Goal: Information Seeking & Learning: Learn about a topic

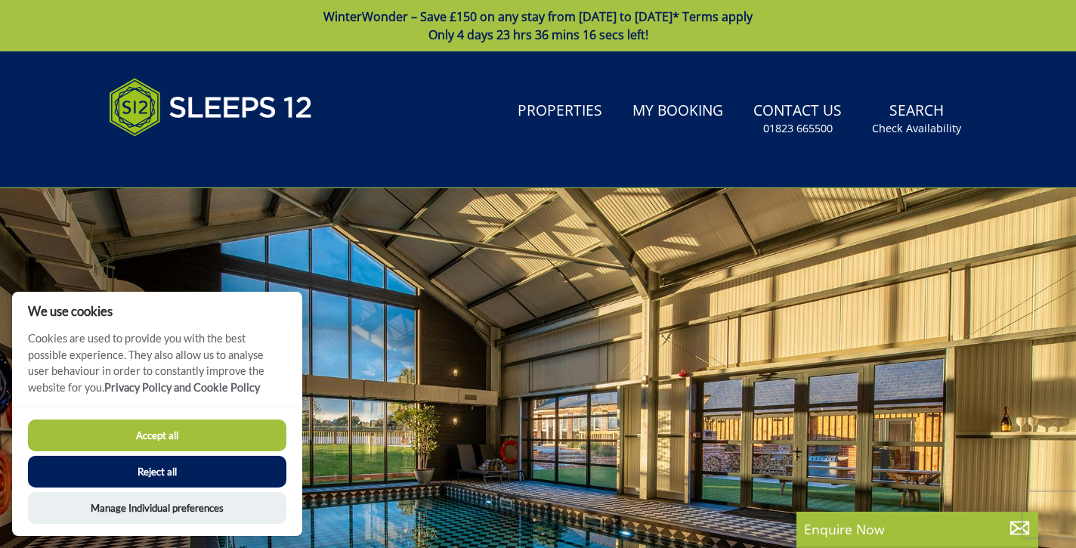
click at [147, 434] on button "Accept all" at bounding box center [157, 435] width 258 height 32
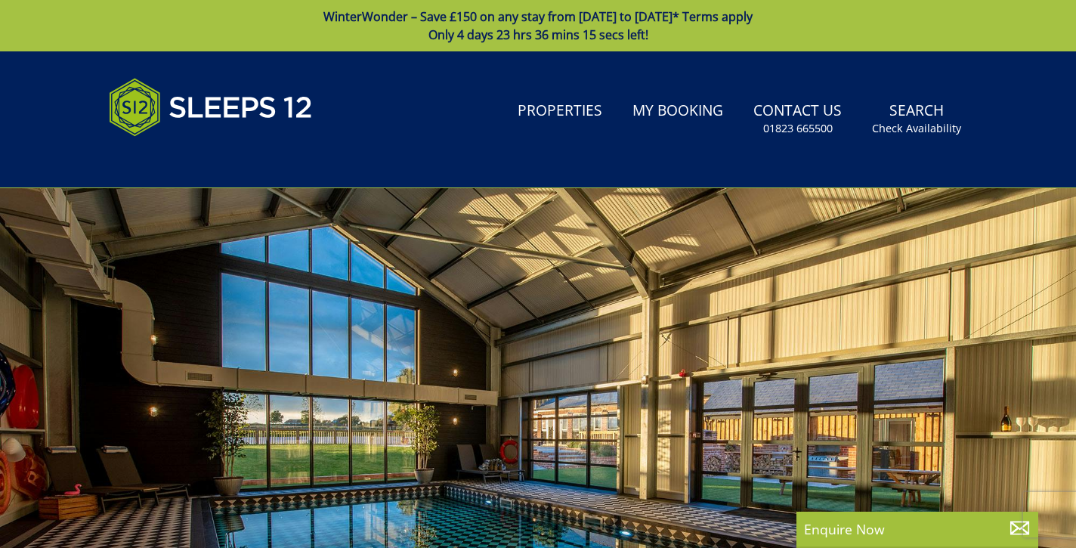
scroll to position [26, 0]
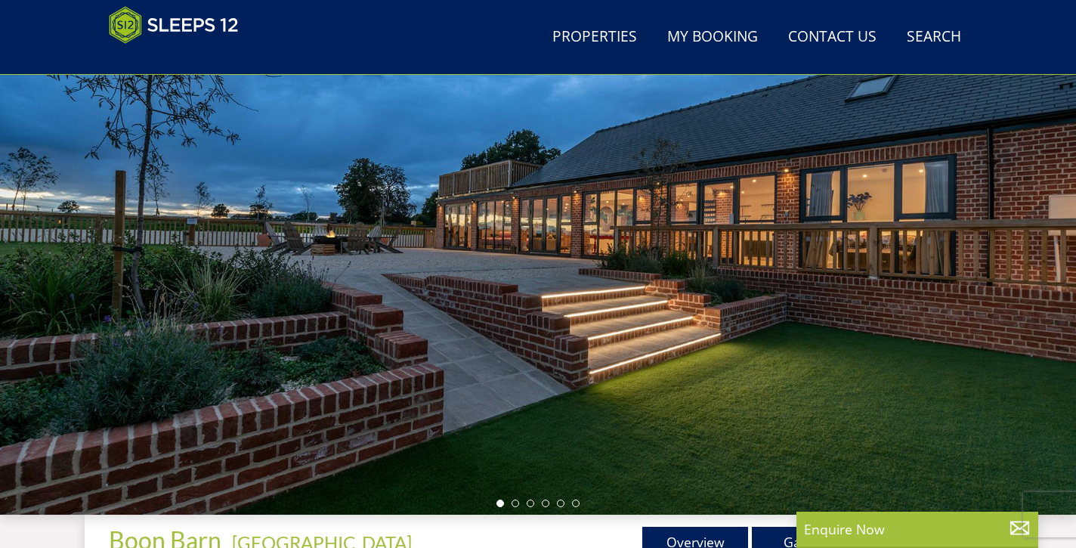
scroll to position [133, 0]
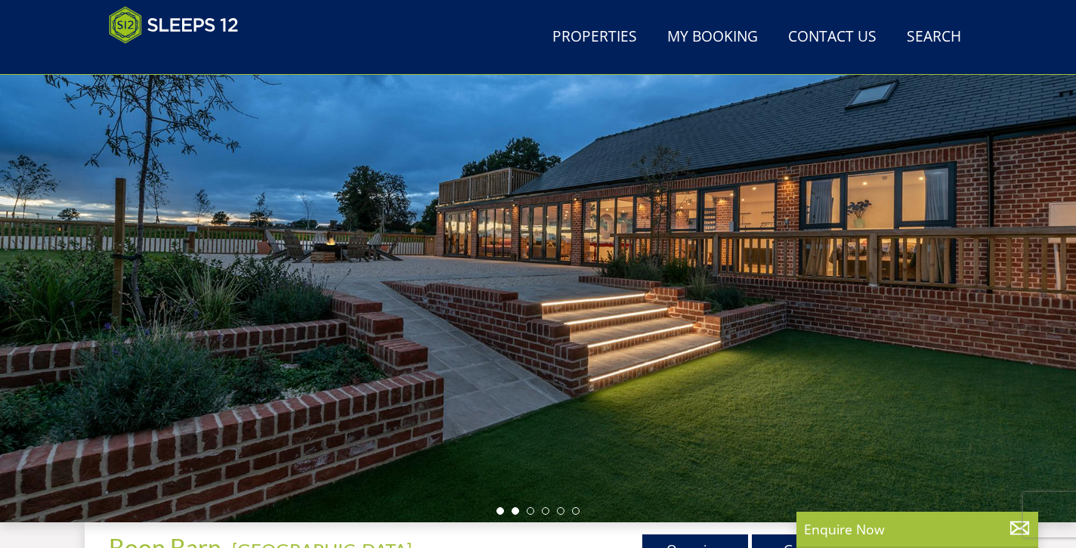
click at [517, 512] on li at bounding box center [516, 511] width 8 height 8
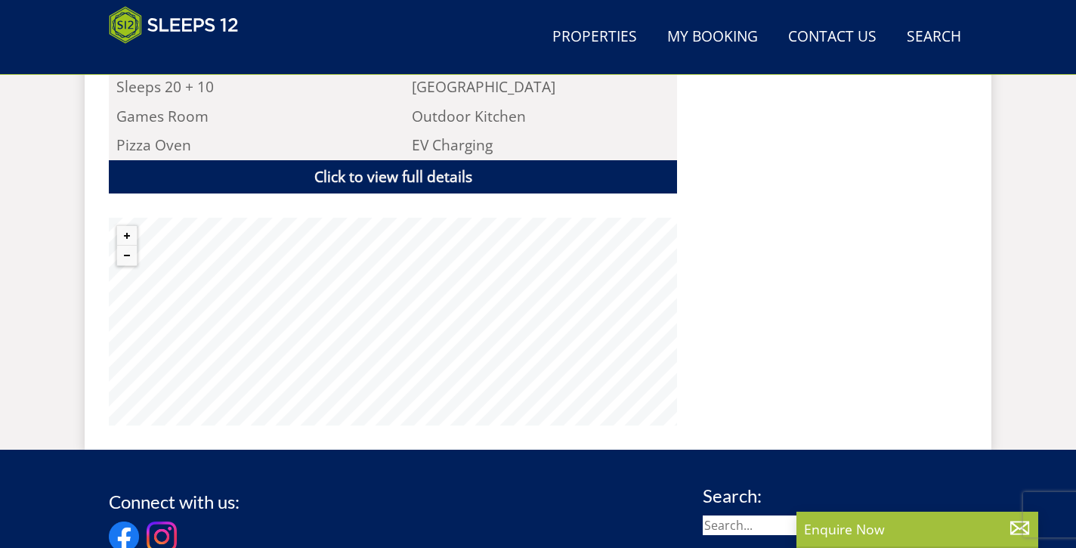
scroll to position [1102, 0]
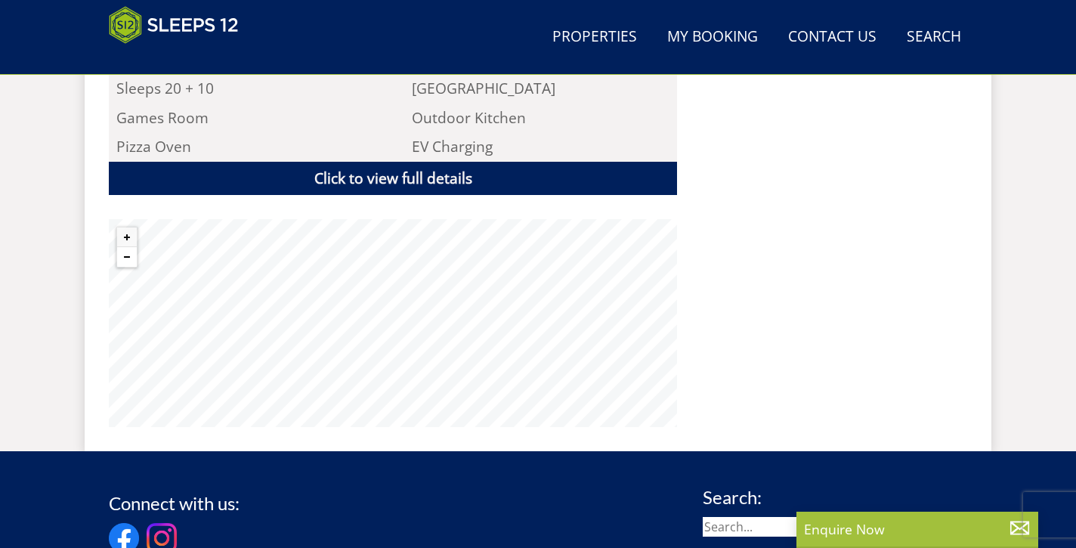
click at [126, 247] on button "Zoom out" at bounding box center [127, 257] width 20 height 20
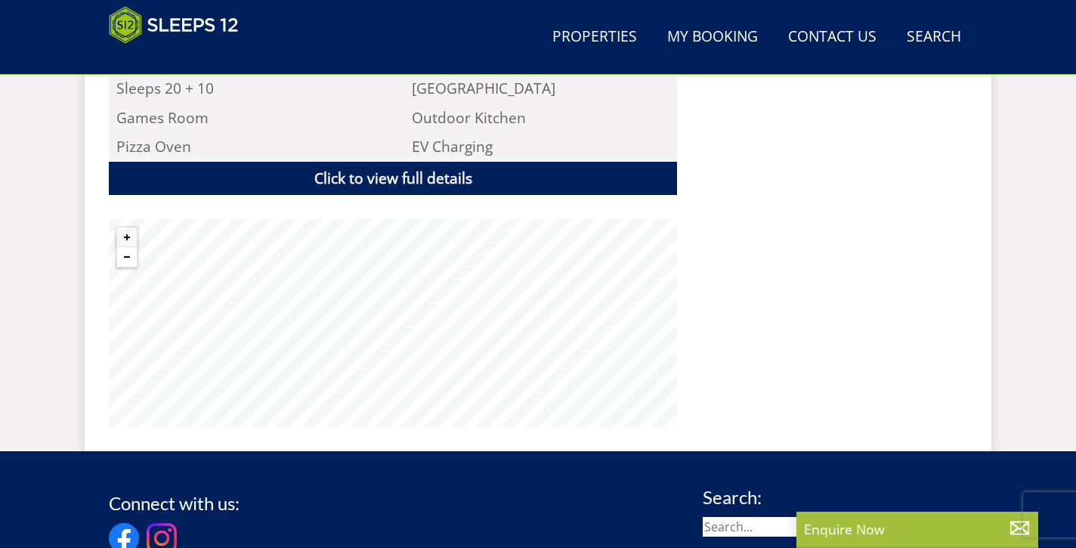
click at [126, 247] on button "Zoom out" at bounding box center [127, 257] width 20 height 20
click at [128, 227] on button "Zoom in" at bounding box center [127, 237] width 20 height 20
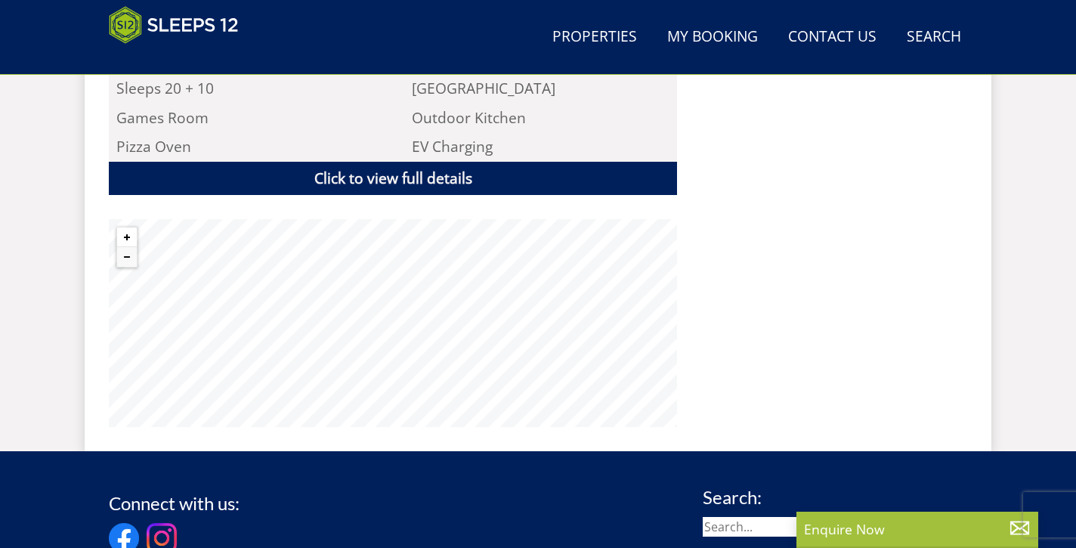
click at [128, 227] on button "Zoom in" at bounding box center [127, 237] width 20 height 20
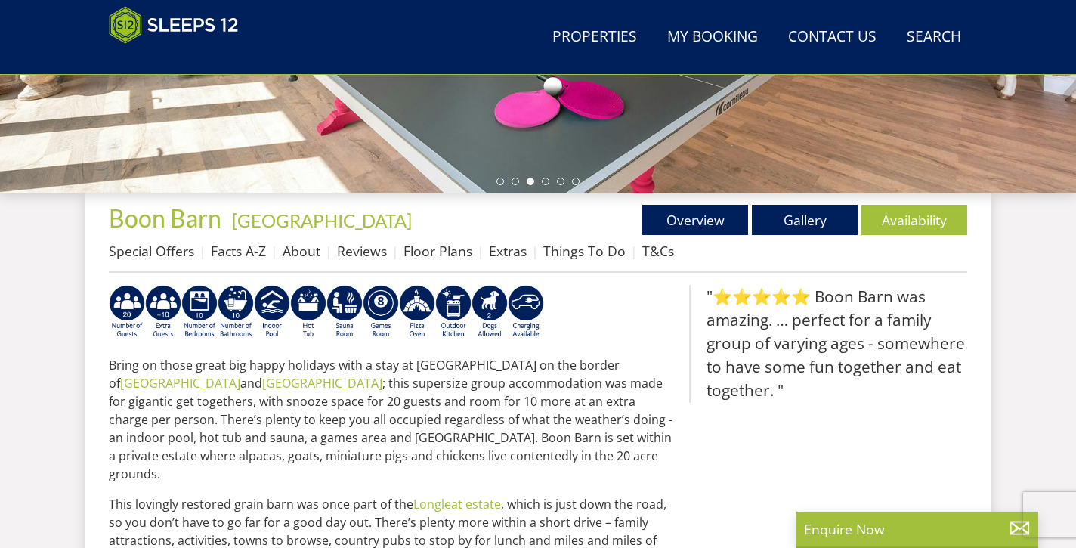
scroll to position [450, 0]
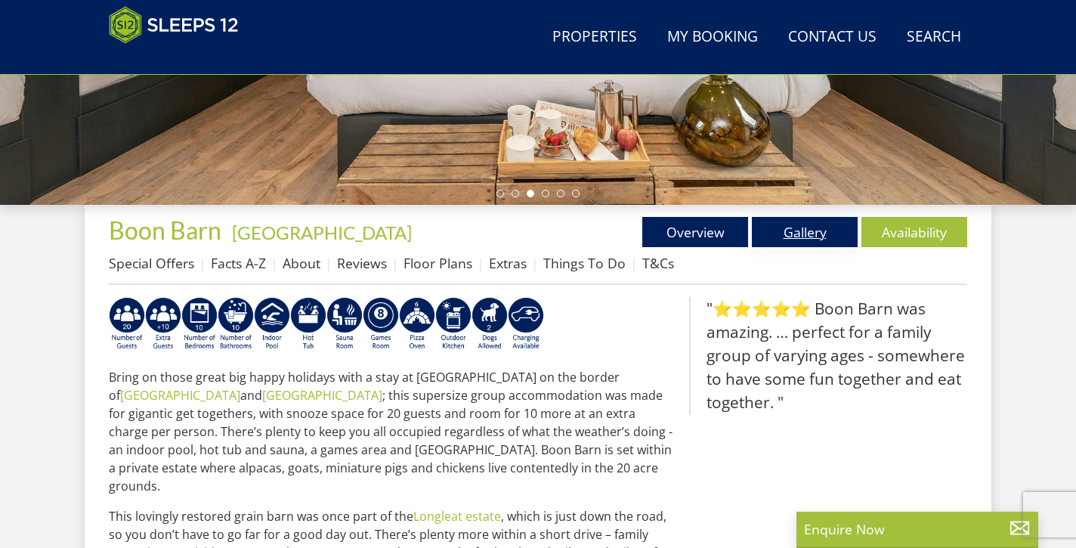
click at [777, 229] on link "Gallery" at bounding box center [805, 232] width 106 height 30
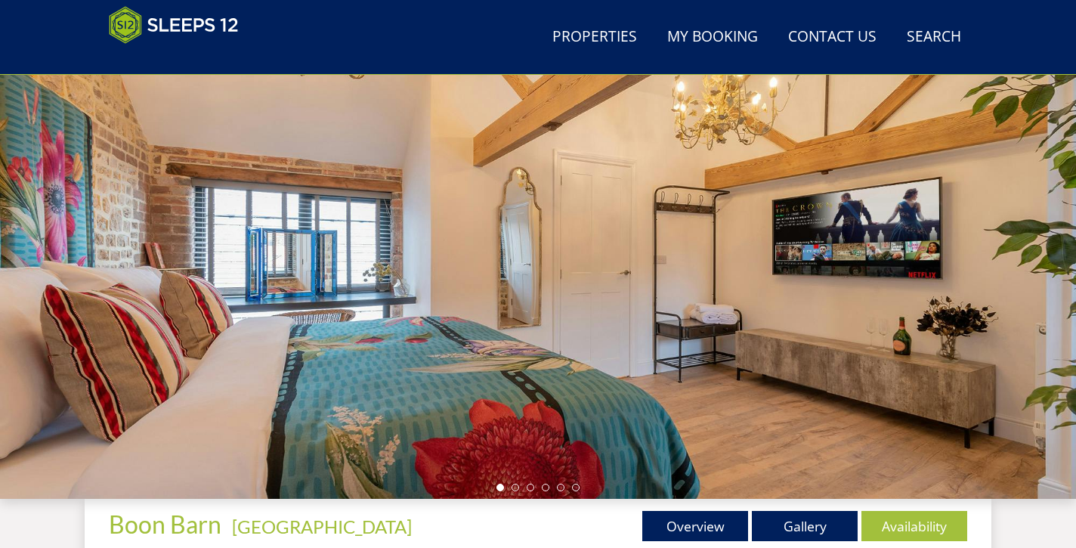
scroll to position [164, 0]
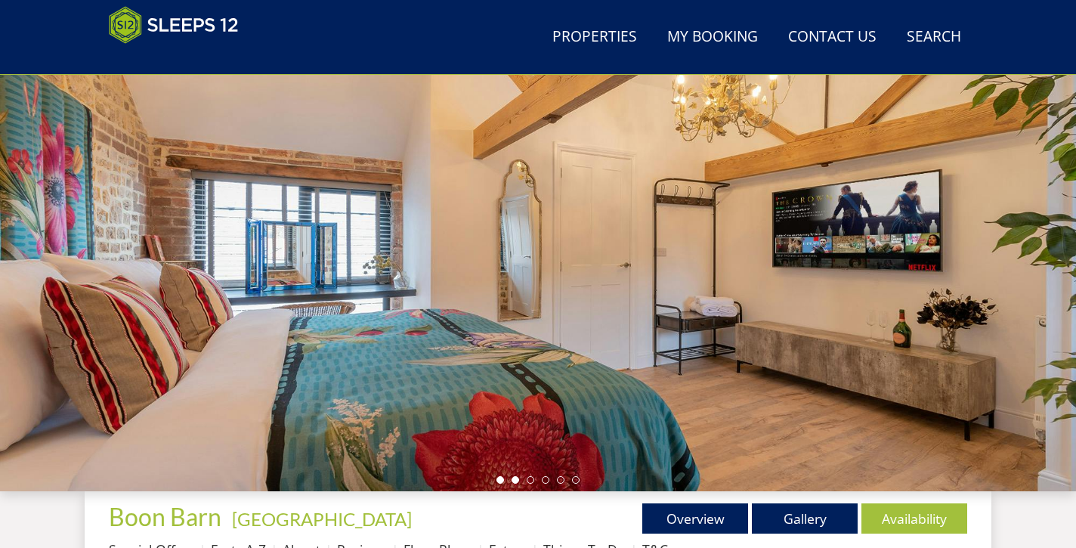
click at [516, 481] on li at bounding box center [516, 480] width 8 height 8
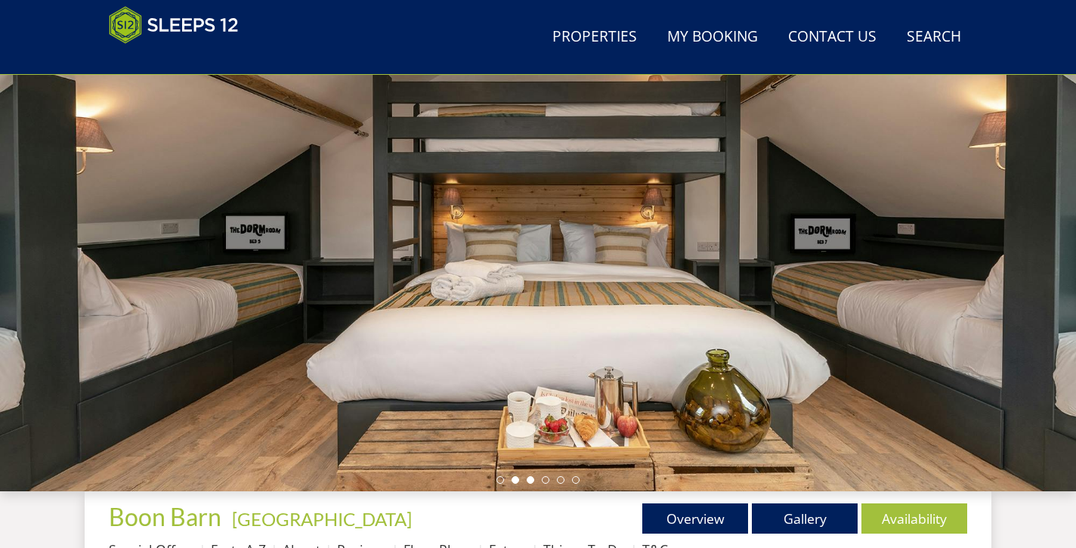
click at [531, 481] on li at bounding box center [531, 480] width 8 height 8
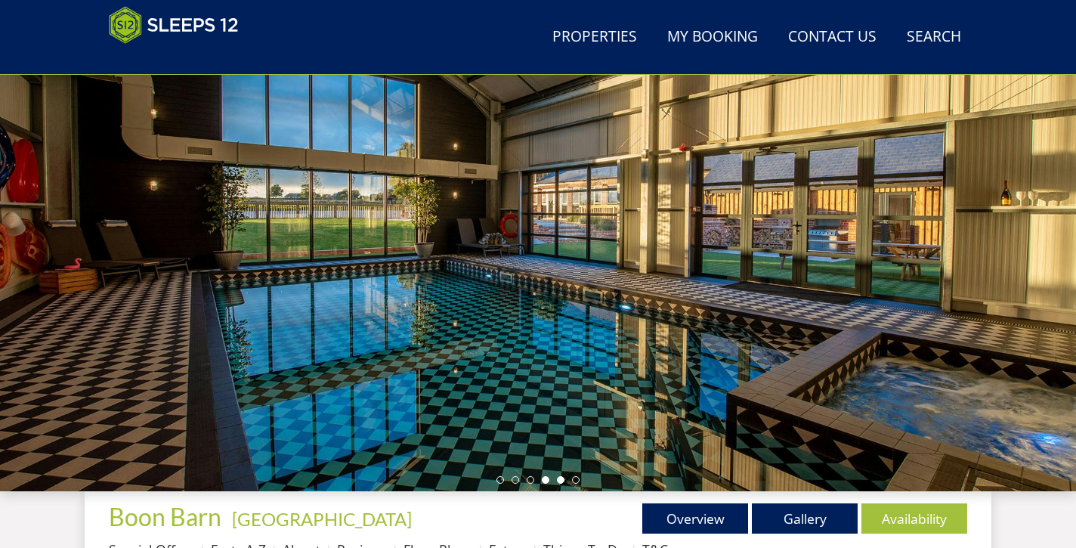
click at [561, 481] on li at bounding box center [561, 480] width 8 height 8
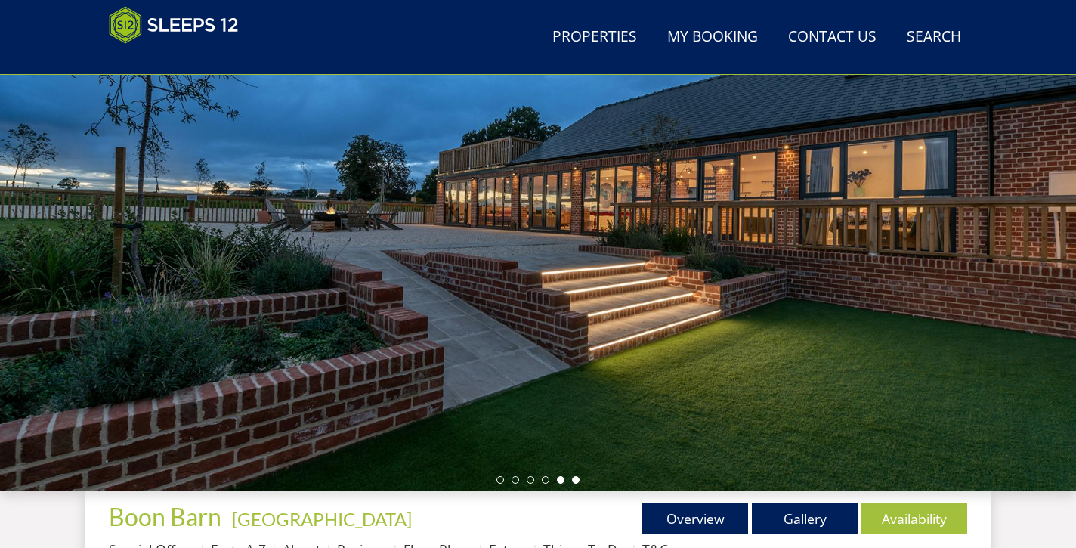
click at [579, 481] on li at bounding box center [576, 480] width 8 height 8
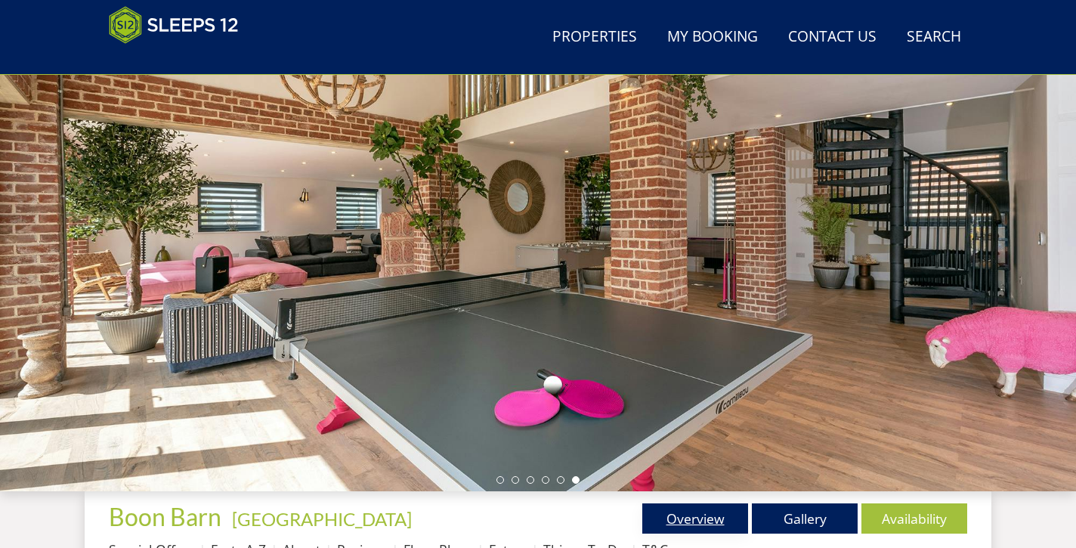
click at [669, 526] on link "Overview" at bounding box center [695, 518] width 106 height 30
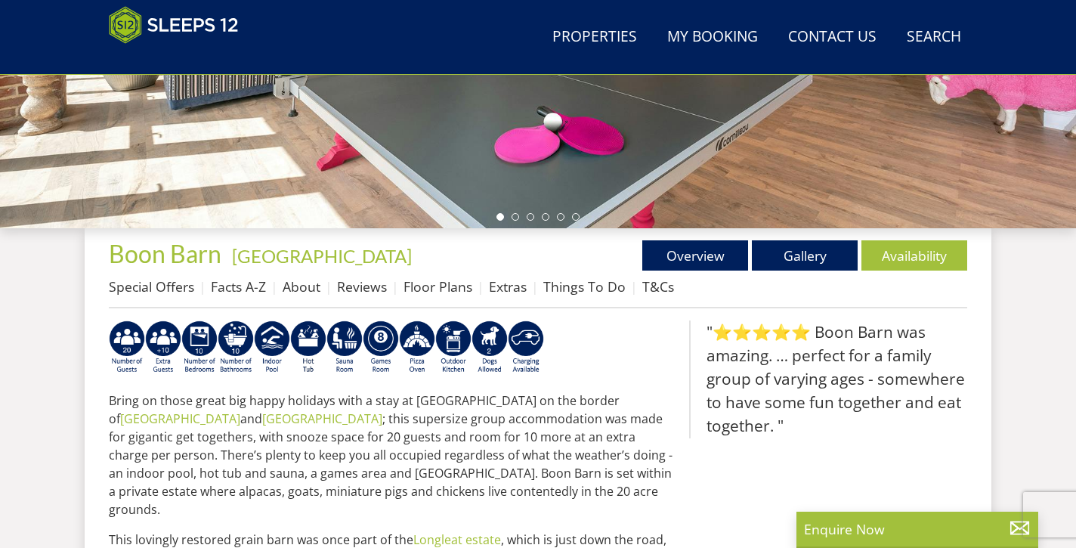
scroll to position [485, 0]
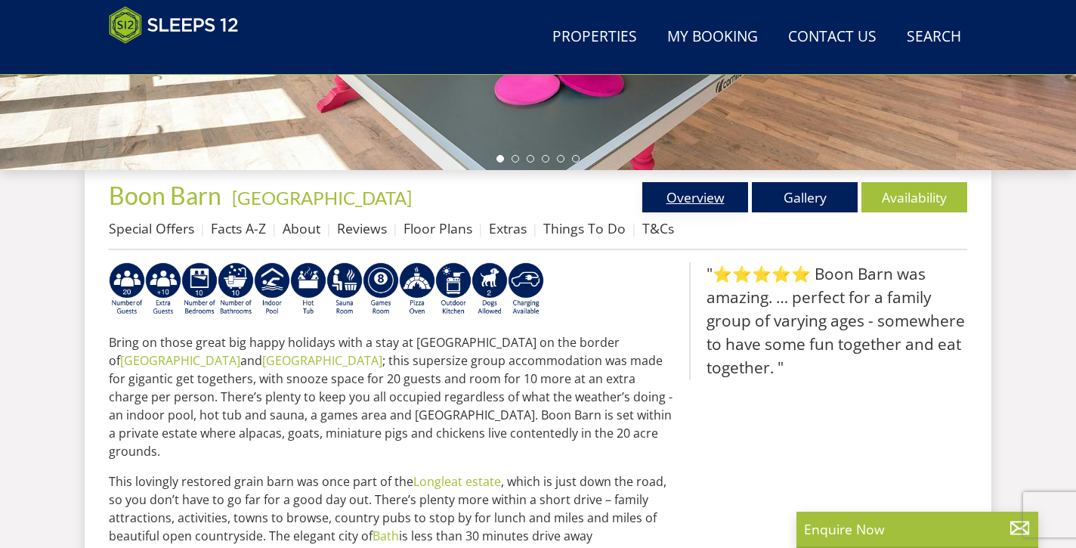
click at [703, 203] on link "Overview" at bounding box center [695, 197] width 106 height 30
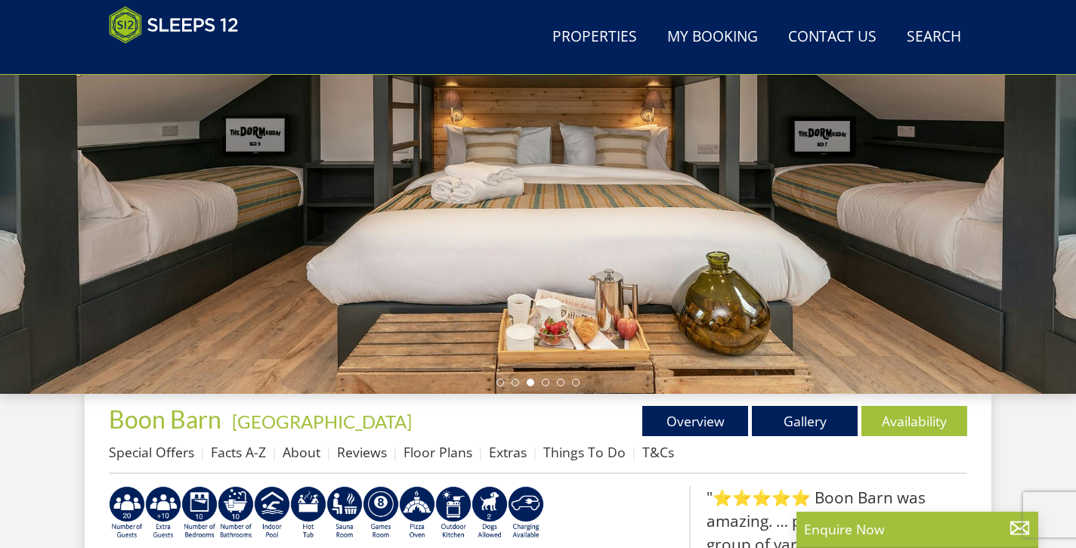
scroll to position [241, 0]
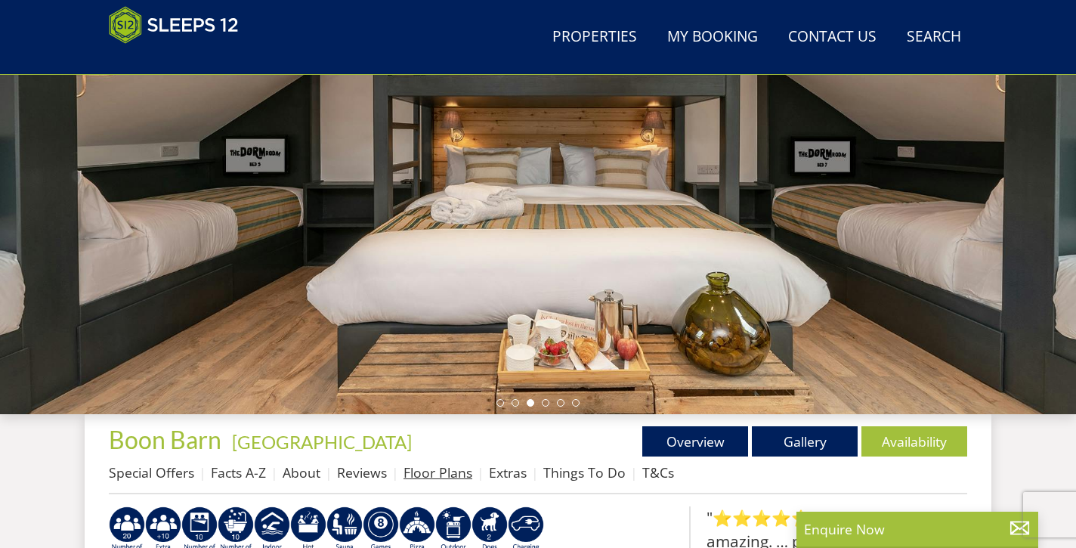
click at [420, 474] on link "Floor Plans" at bounding box center [437, 472] width 69 height 18
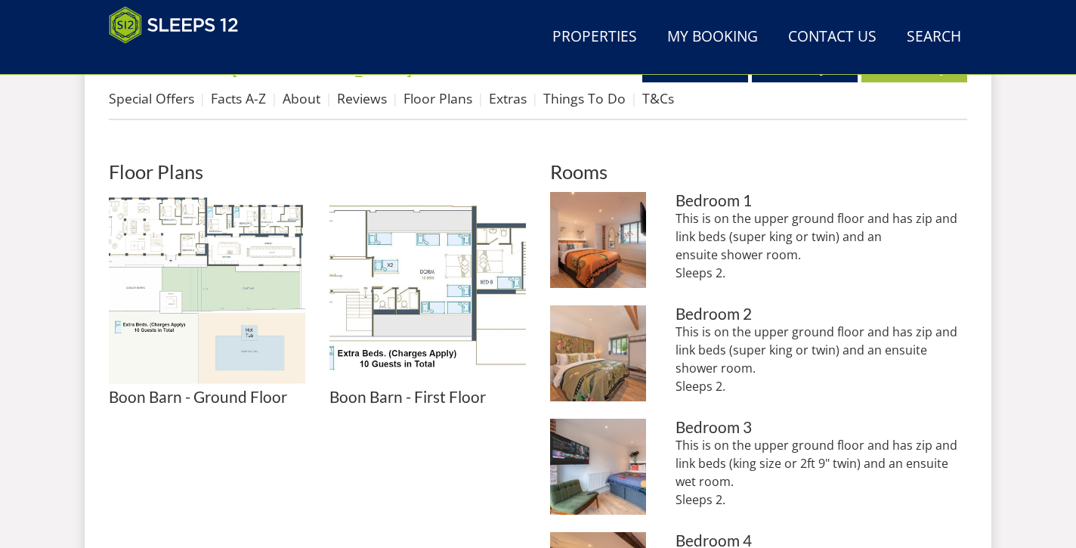
scroll to position [636, 0]
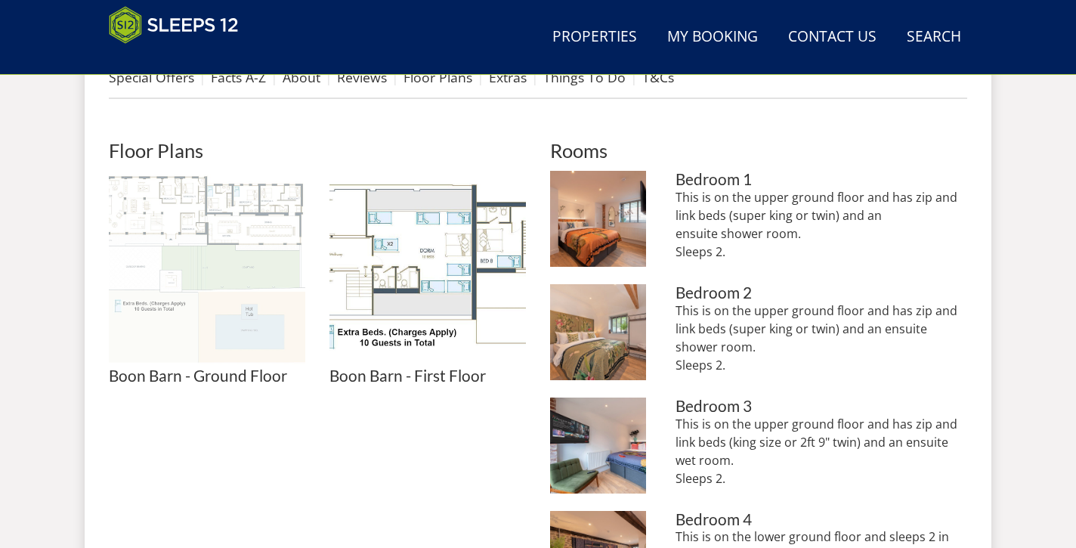
click at [249, 224] on img at bounding box center [207, 269] width 196 height 196
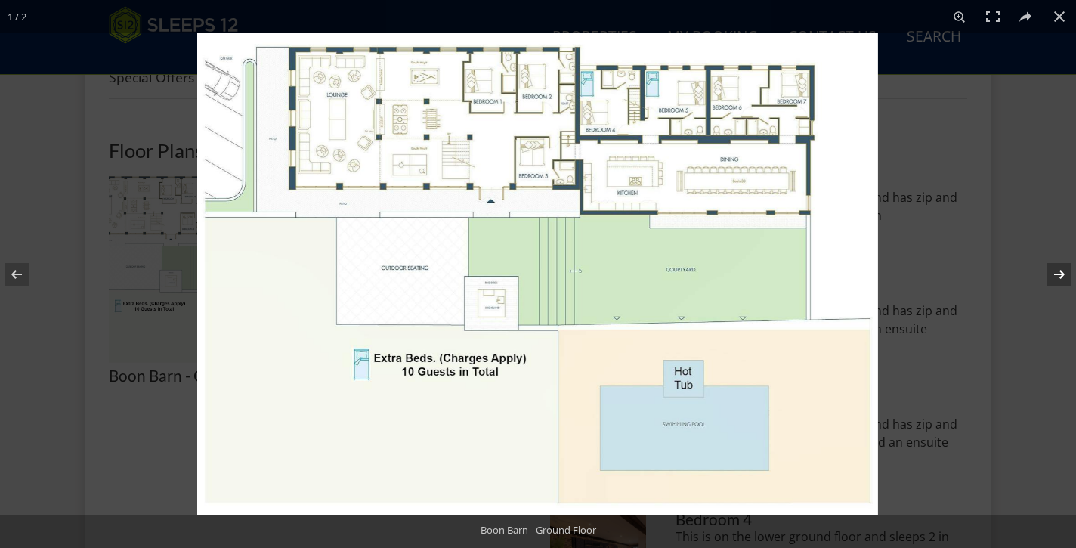
click at [1055, 272] on button at bounding box center [1049, 274] width 53 height 76
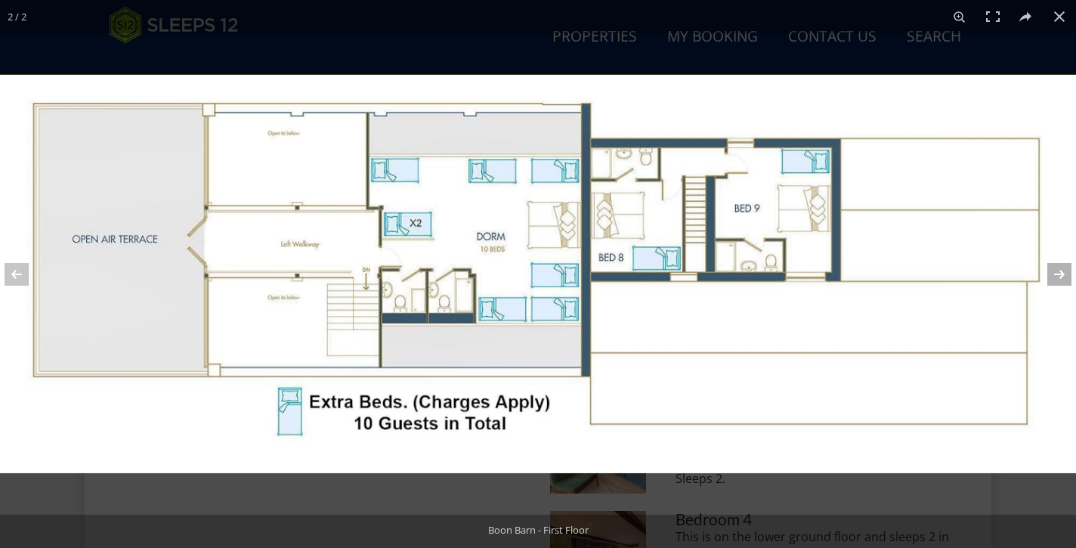
click at [1064, 277] on button at bounding box center [1049, 274] width 53 height 76
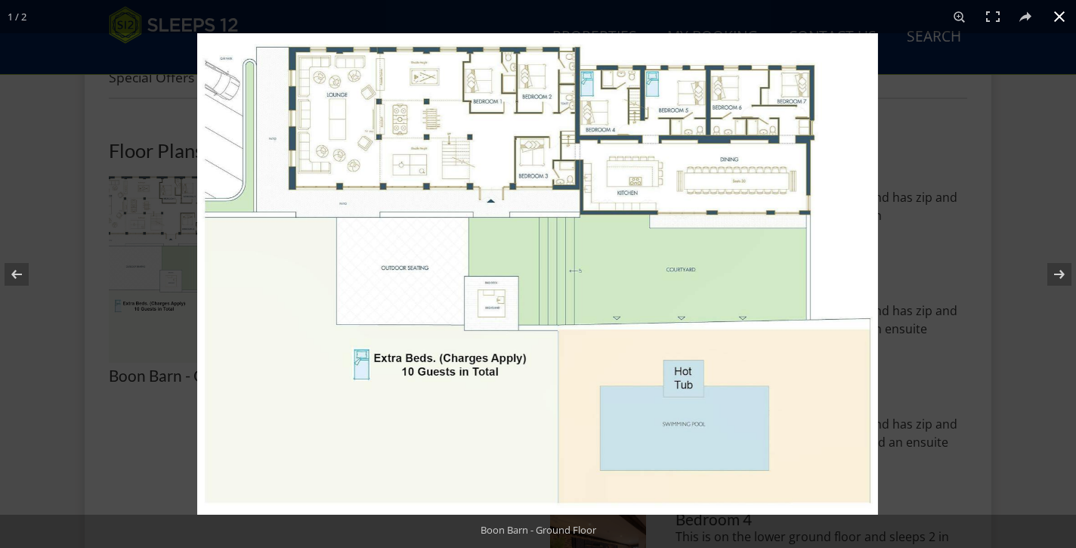
click at [1064, 18] on button at bounding box center [1059, 16] width 33 height 33
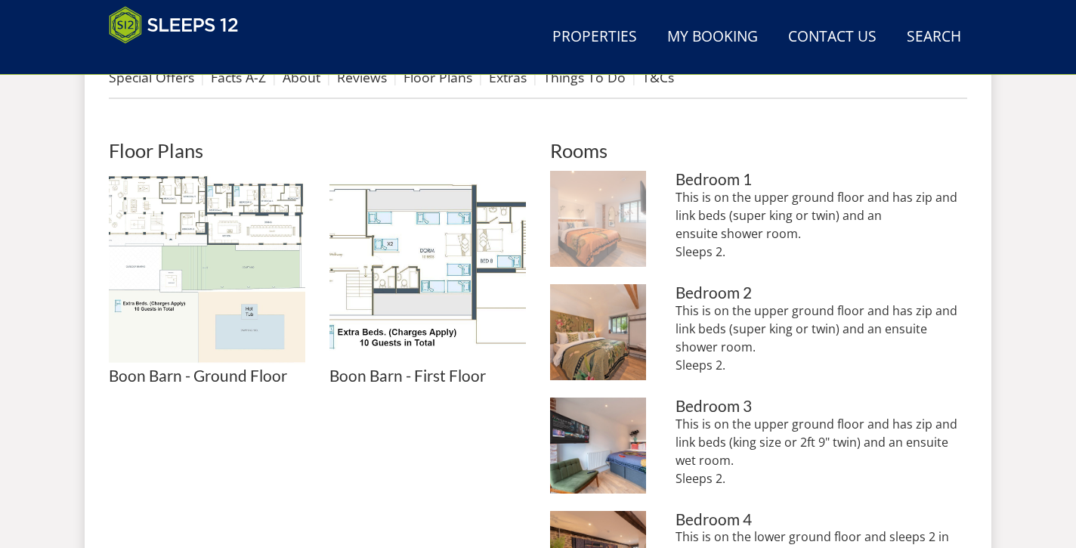
click at [611, 228] on img at bounding box center [598, 219] width 96 height 96
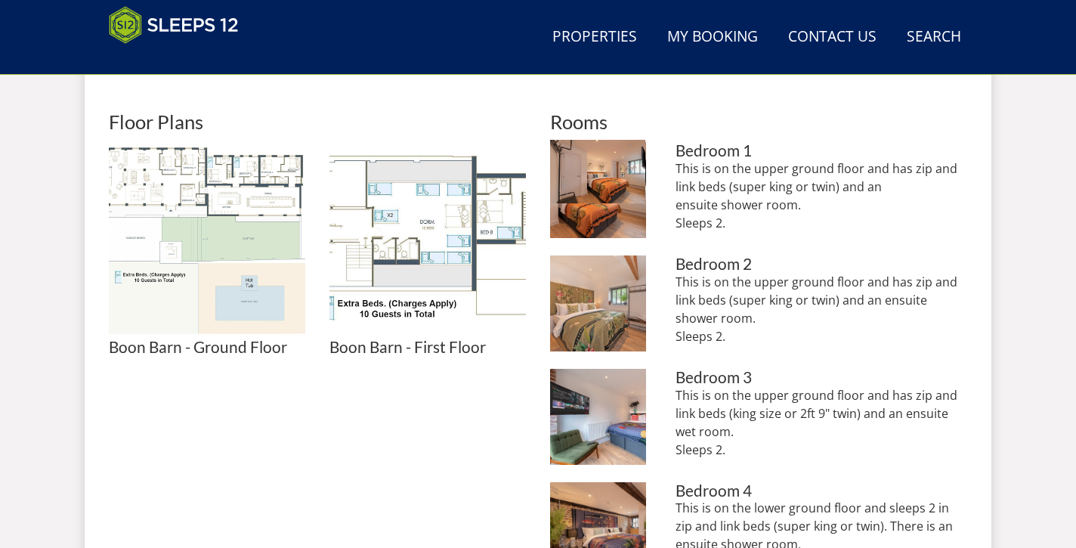
scroll to position [666, 0]
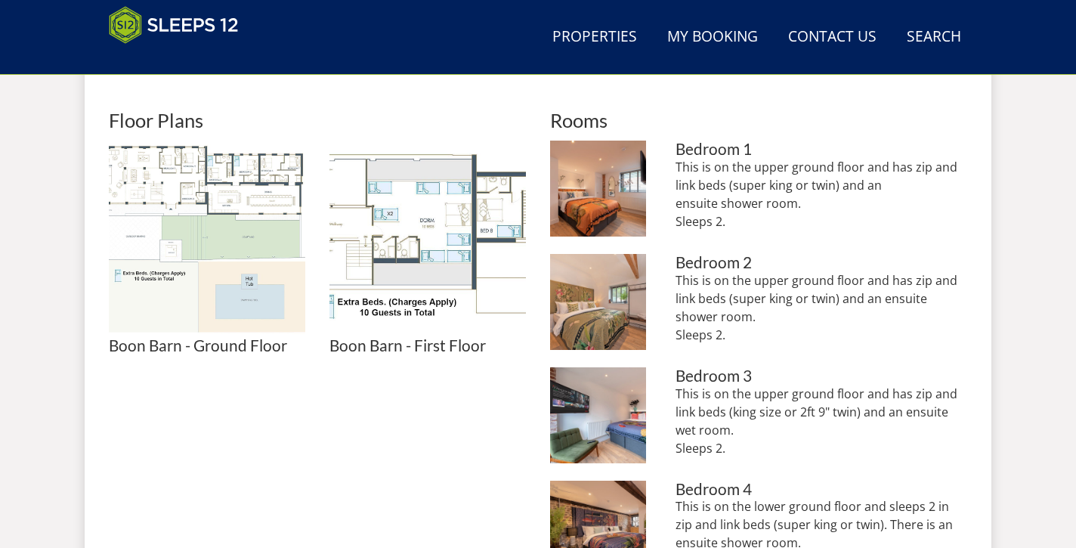
click at [601, 314] on img at bounding box center [598, 302] width 96 height 96
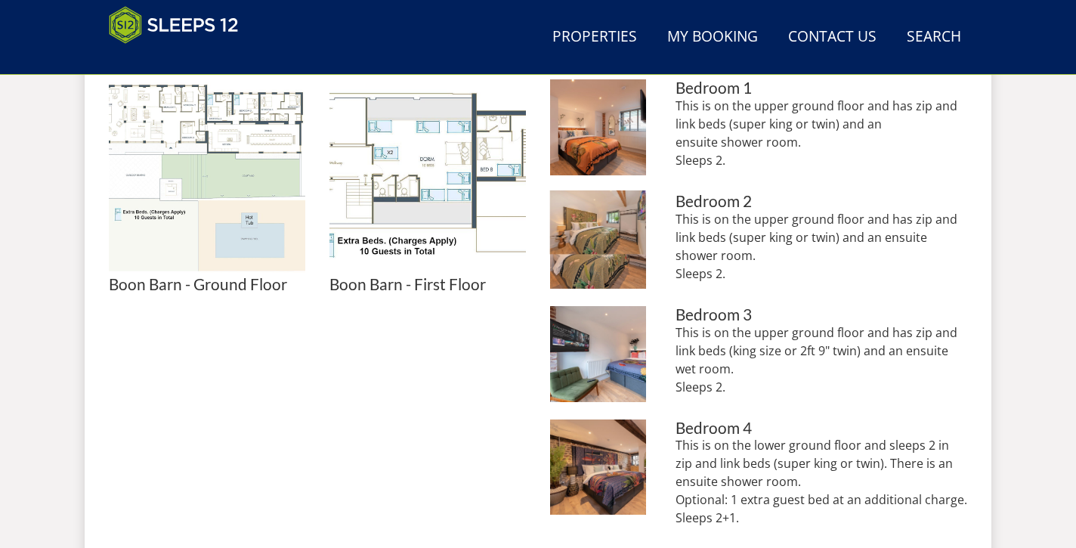
scroll to position [735, 0]
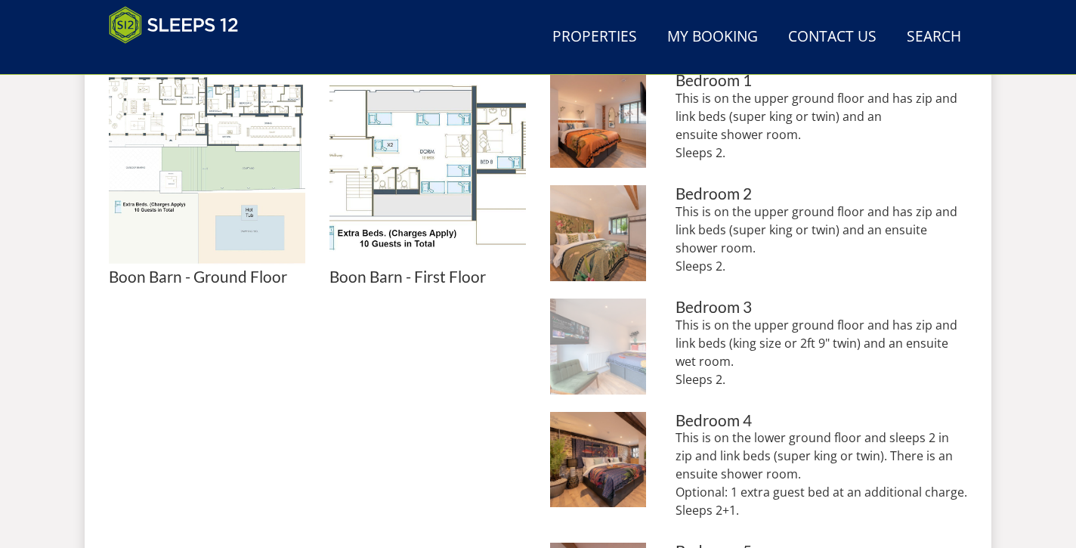
click at [606, 348] on img at bounding box center [598, 346] width 96 height 96
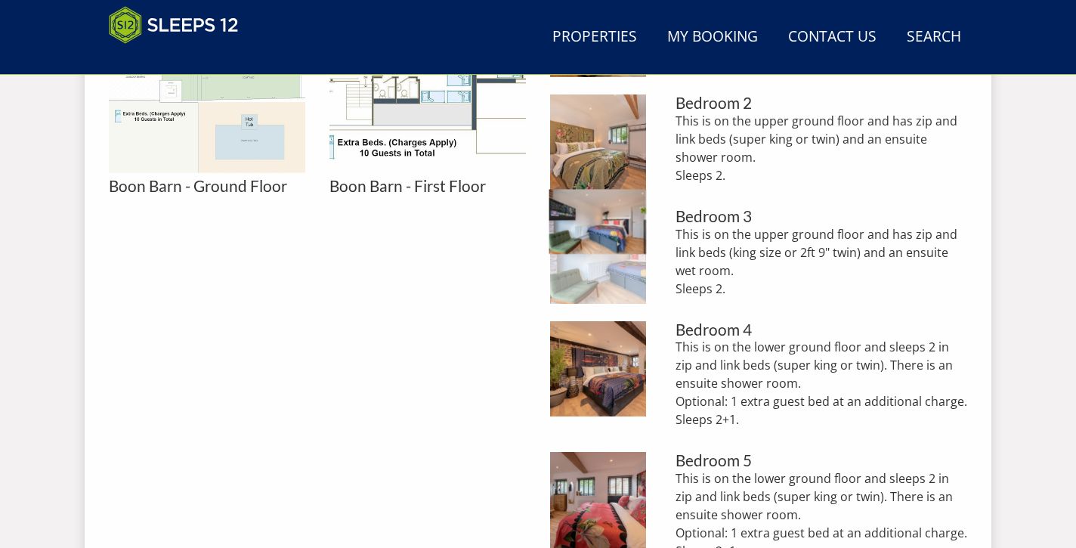
scroll to position [857, 0]
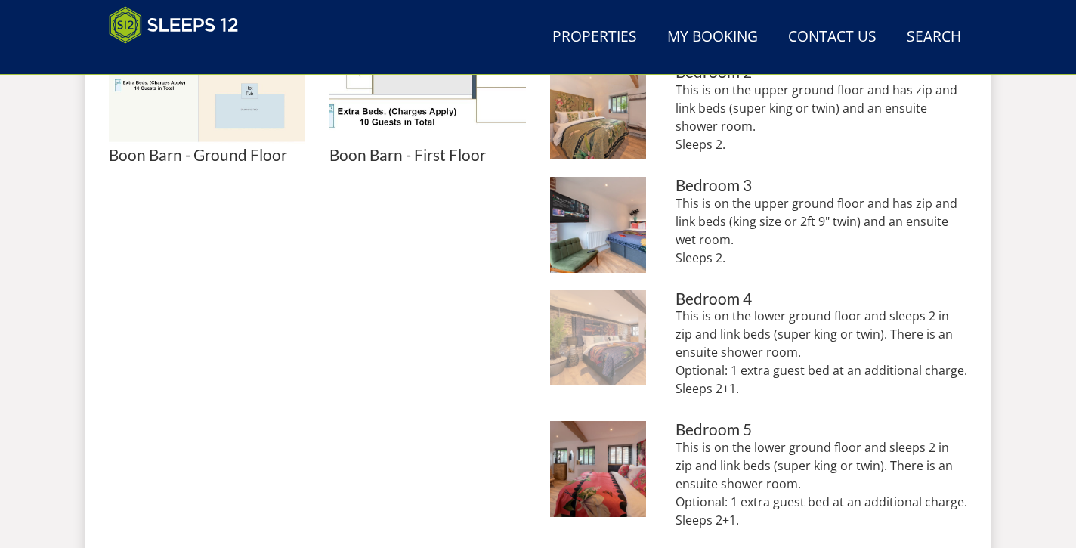
click at [605, 345] on img at bounding box center [598, 338] width 96 height 96
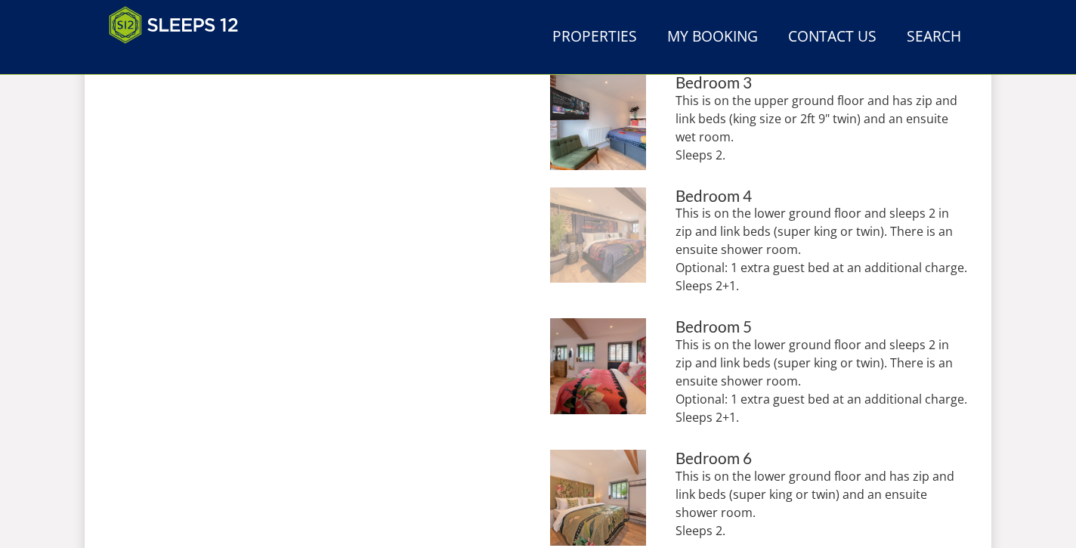
scroll to position [964, 0]
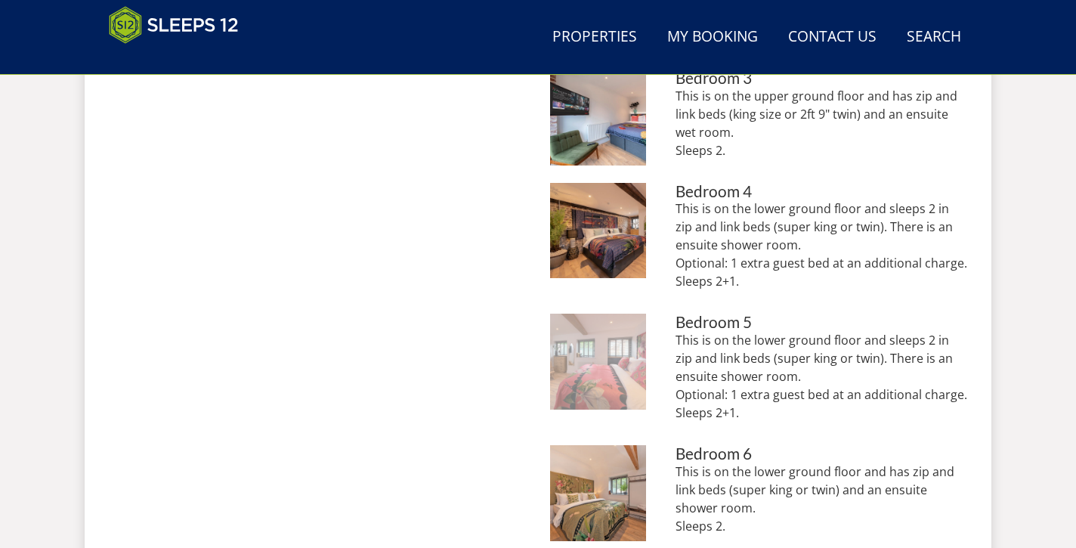
click at [607, 370] on img at bounding box center [598, 362] width 96 height 96
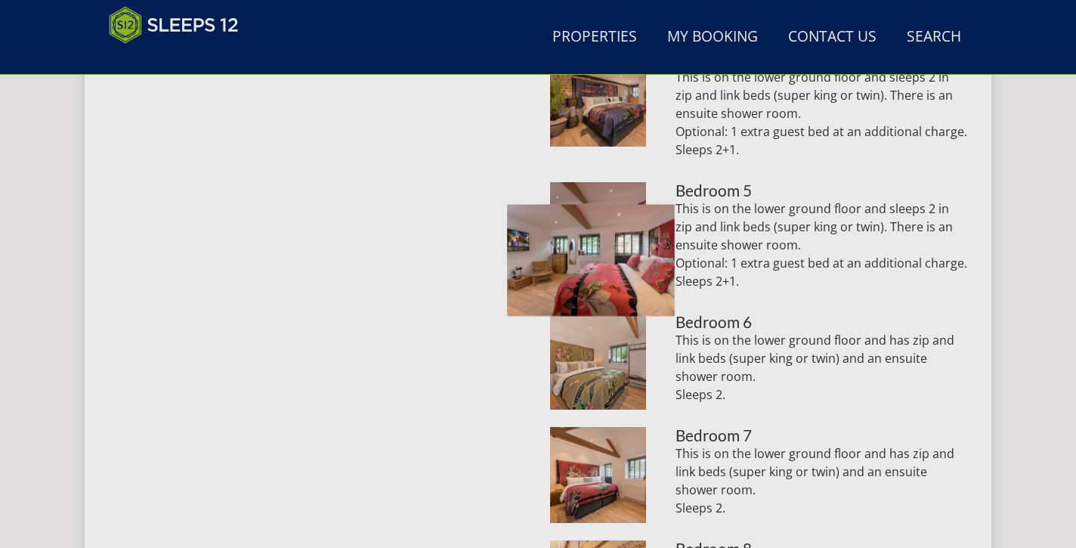
scroll to position [1109, 0]
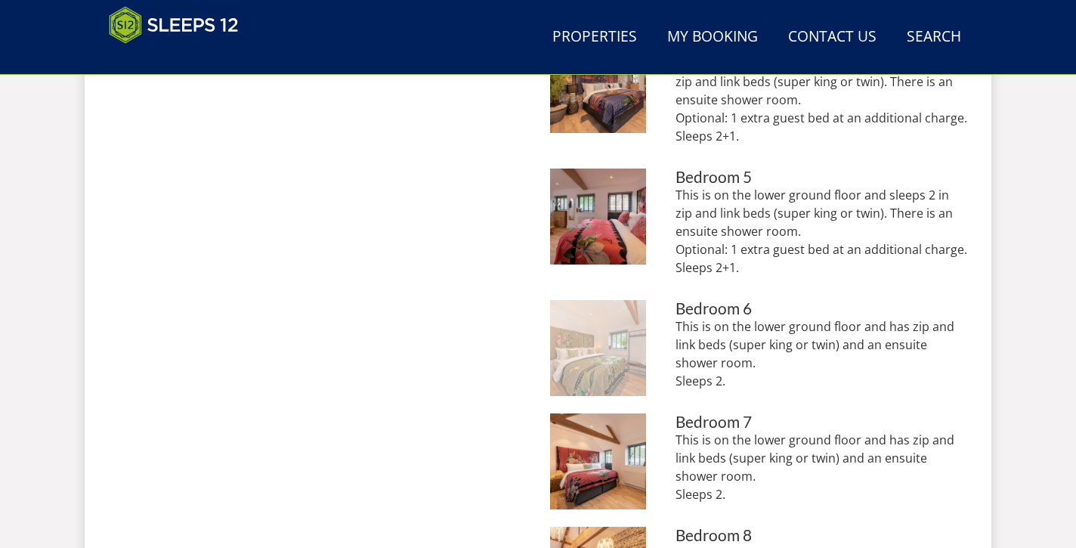
click at [598, 352] on img at bounding box center [598, 348] width 96 height 96
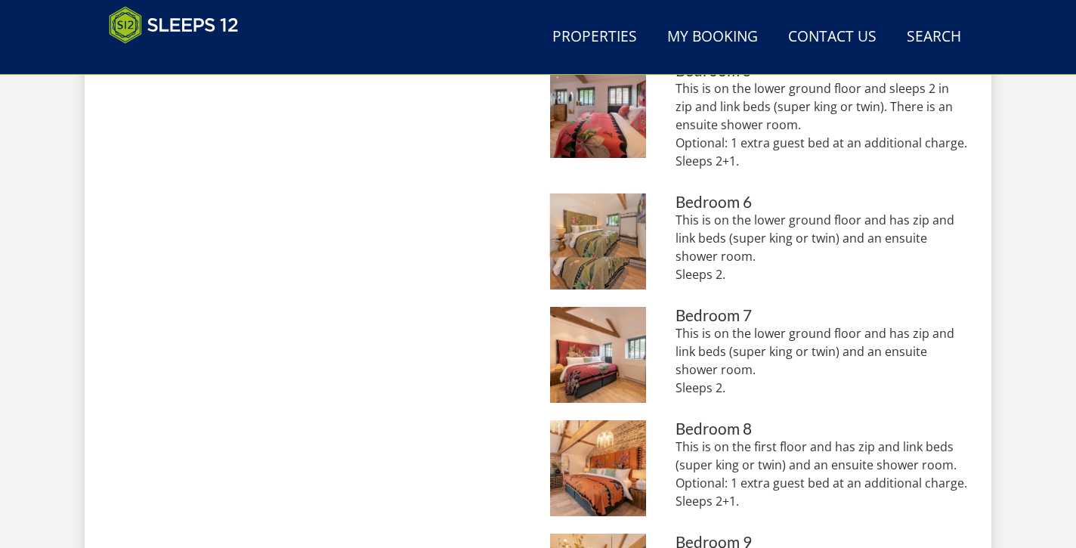
scroll to position [1232, 0]
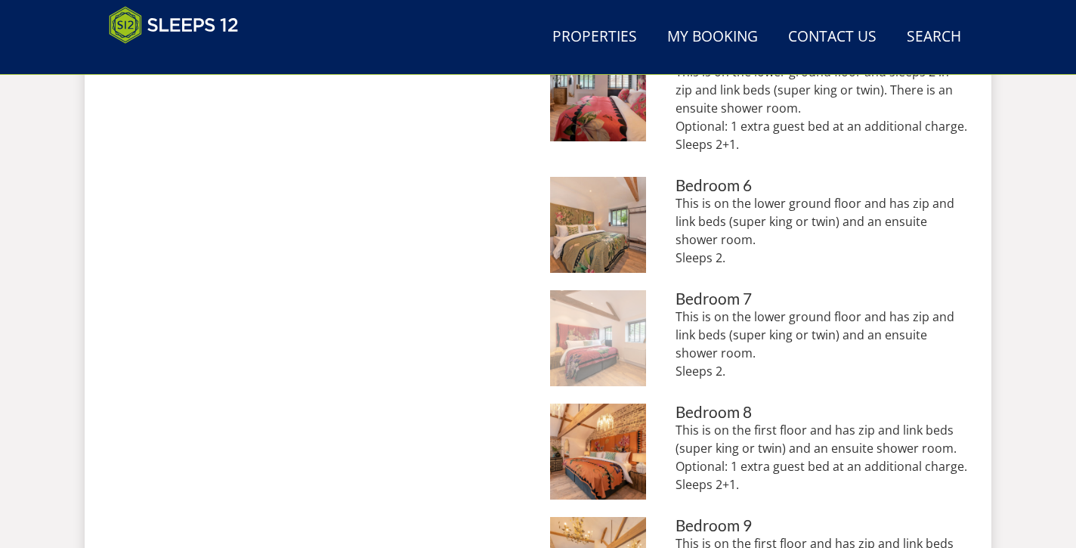
click at [604, 343] on img at bounding box center [598, 338] width 96 height 96
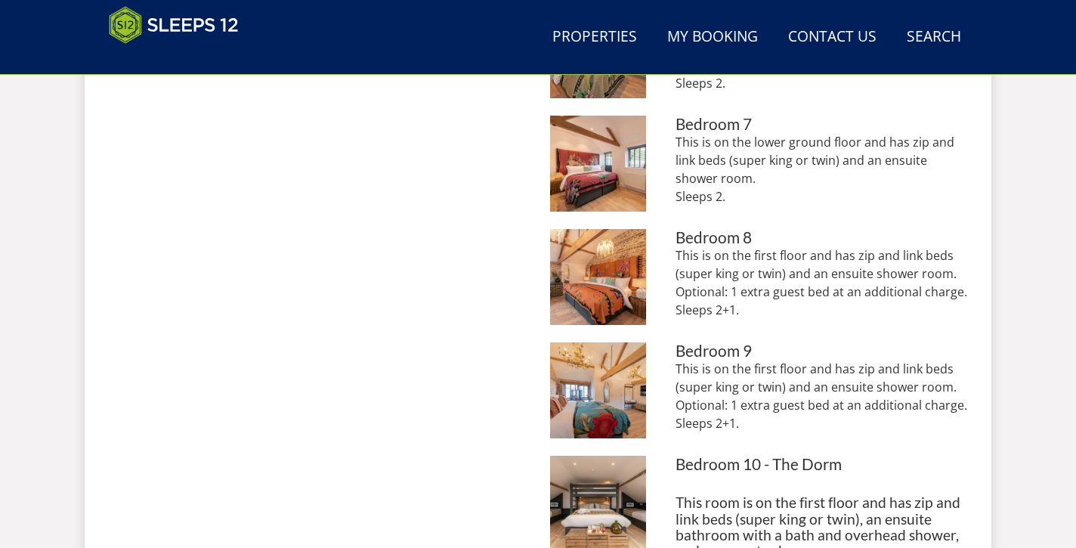
scroll to position [1337, 0]
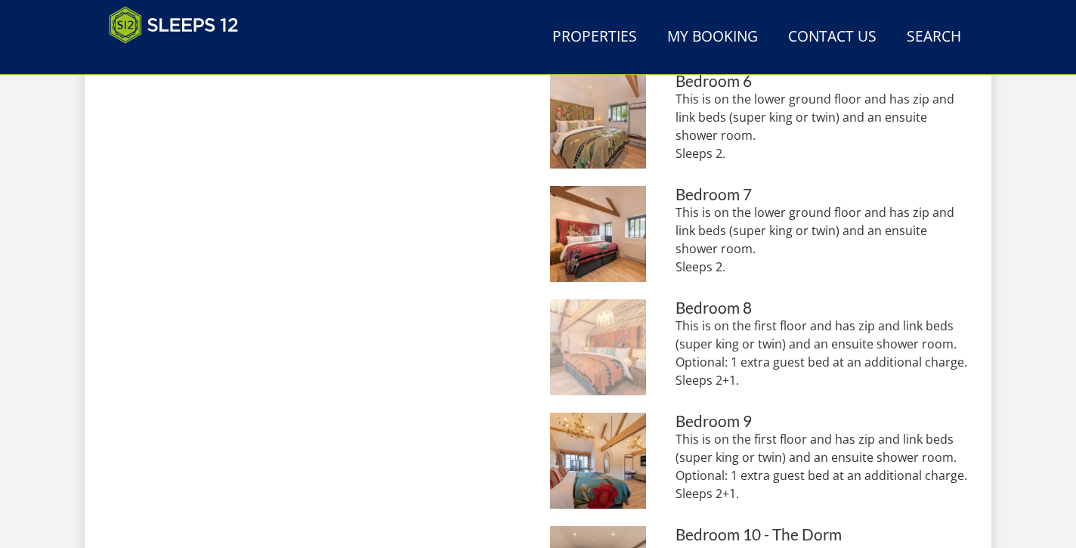
click at [601, 348] on img at bounding box center [598, 347] width 96 height 96
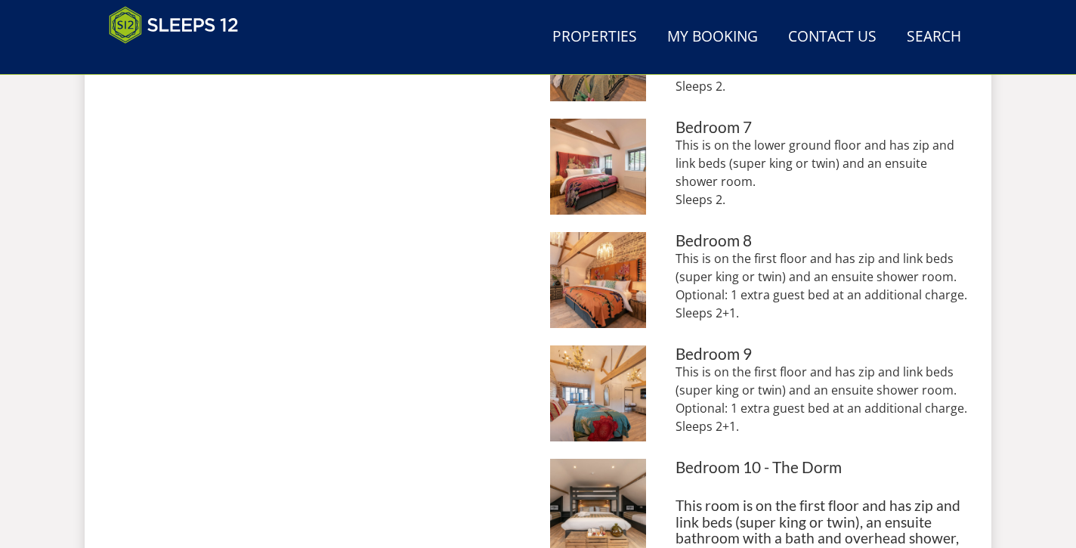
scroll to position [1405, 0]
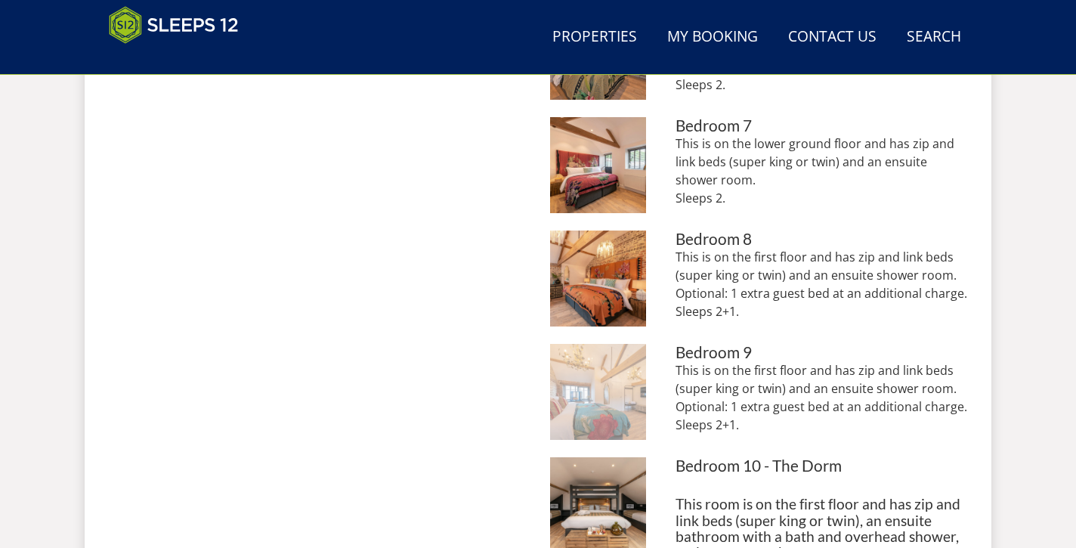
click at [598, 390] on img at bounding box center [598, 392] width 96 height 96
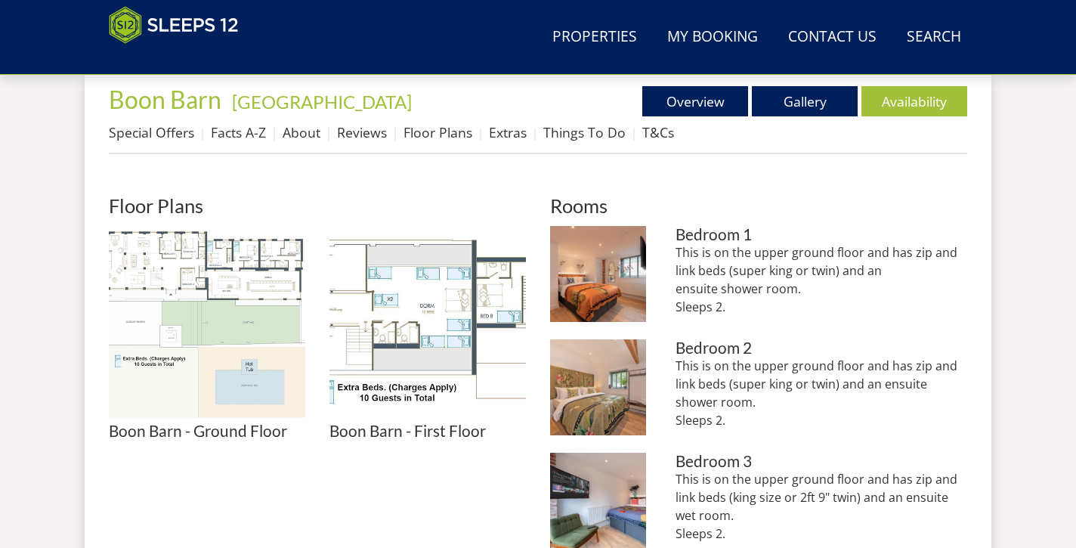
scroll to position [631, 0]
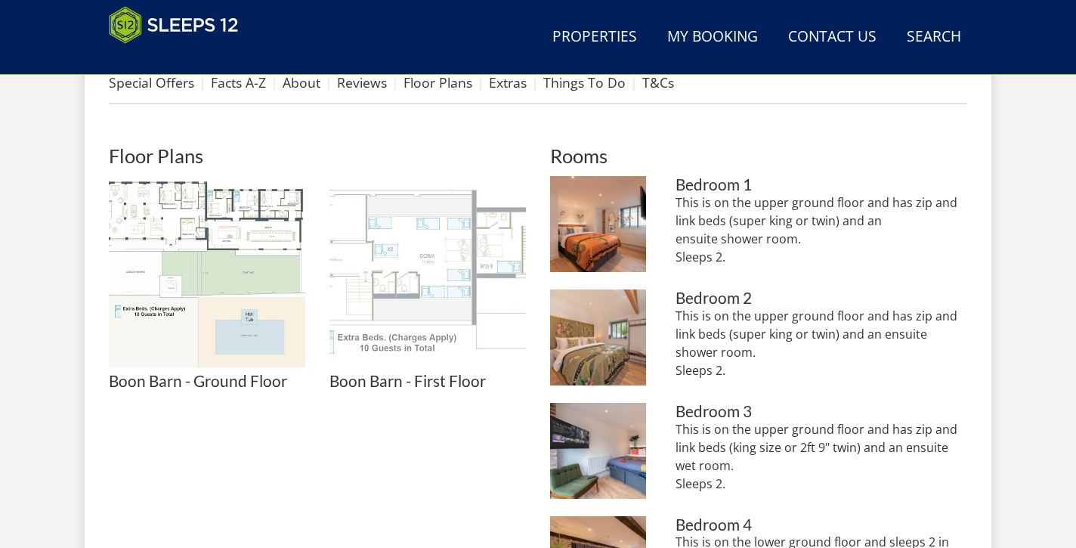
click at [367, 249] on img at bounding box center [427, 274] width 196 height 196
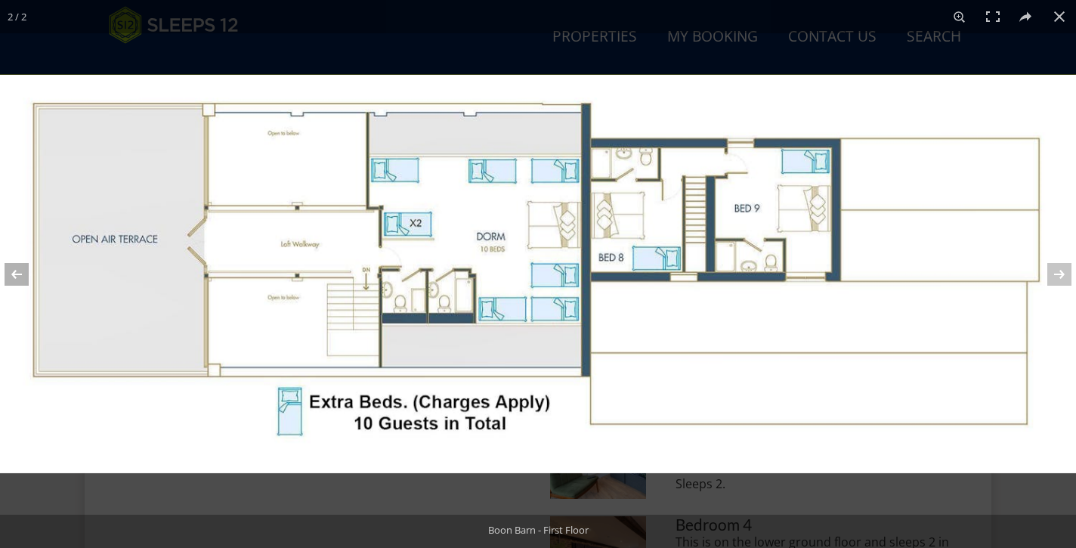
click at [13, 273] on button at bounding box center [26, 274] width 53 height 76
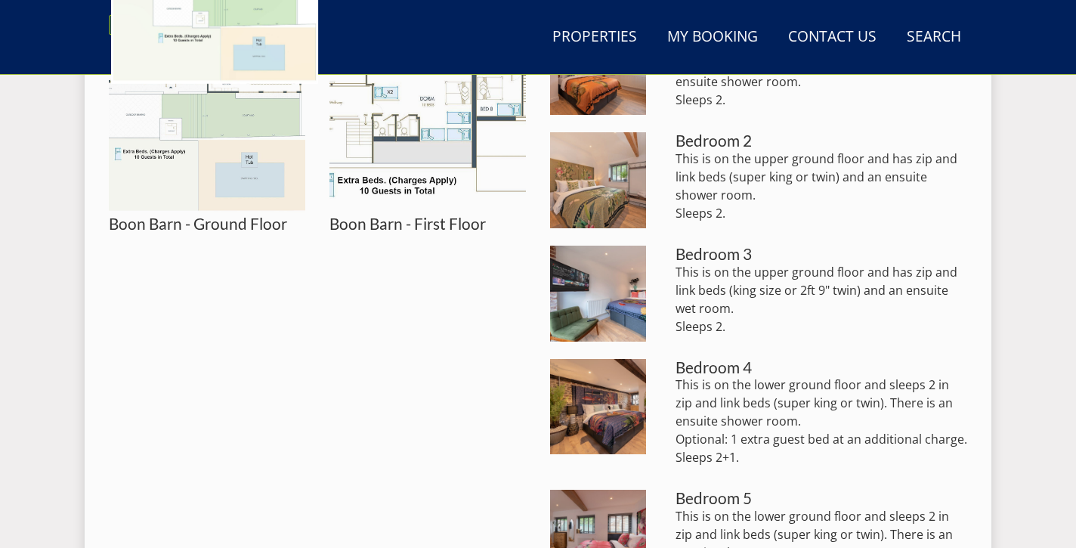
scroll to position [954, 0]
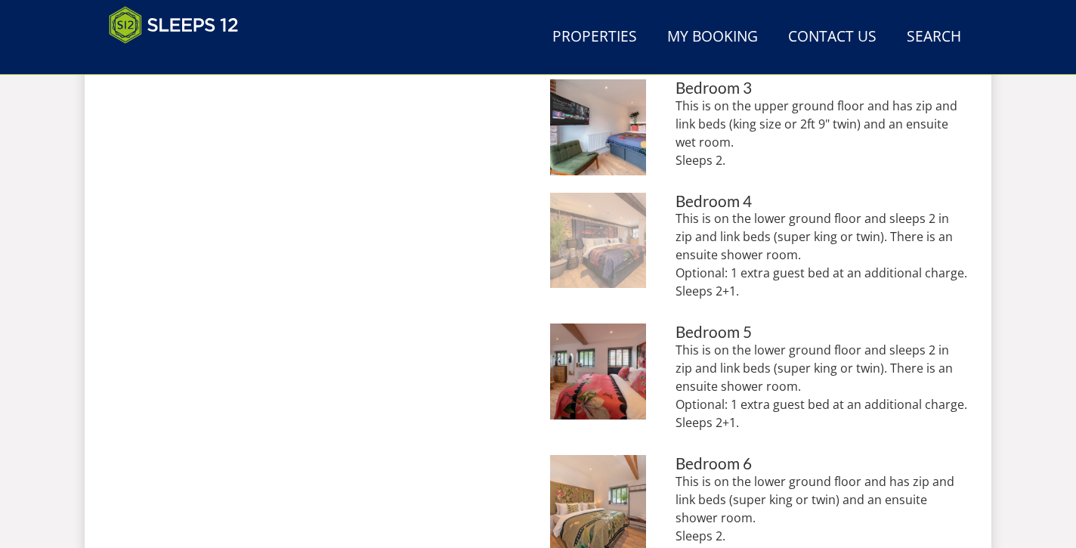
click at [608, 249] on img at bounding box center [598, 241] width 96 height 96
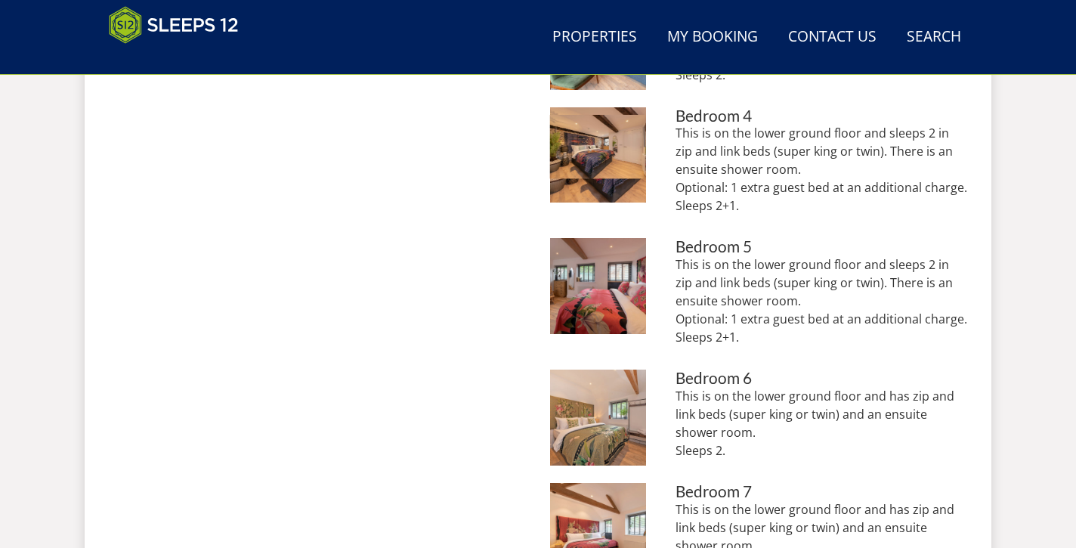
scroll to position [1041, 0]
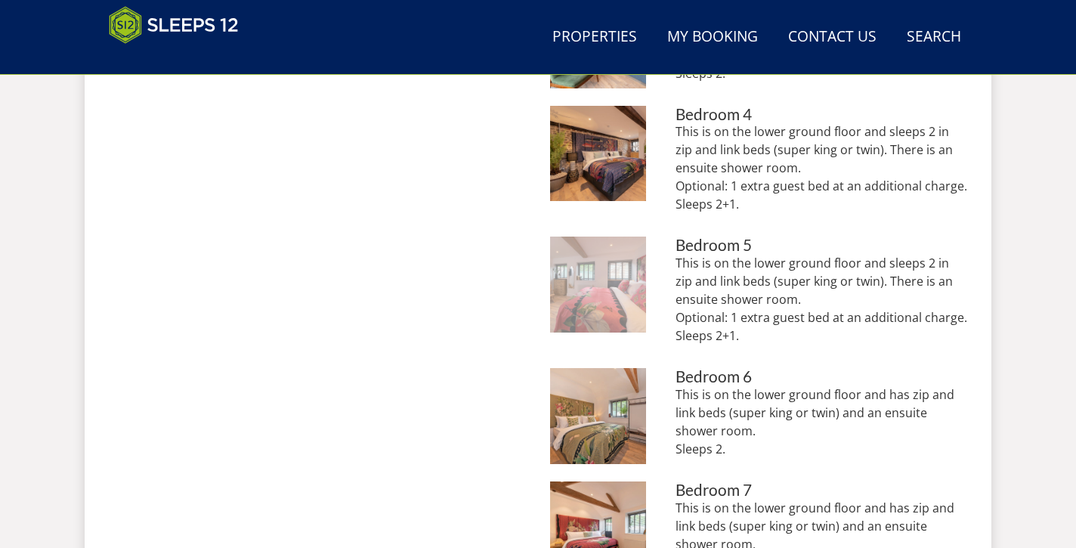
click at [604, 292] on img at bounding box center [598, 284] width 96 height 96
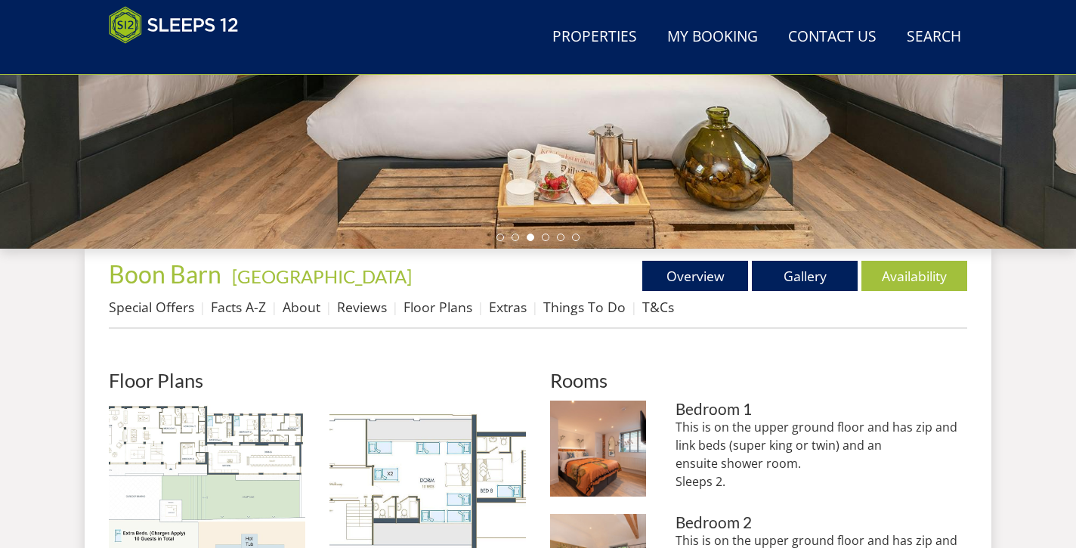
scroll to position [487, 0]
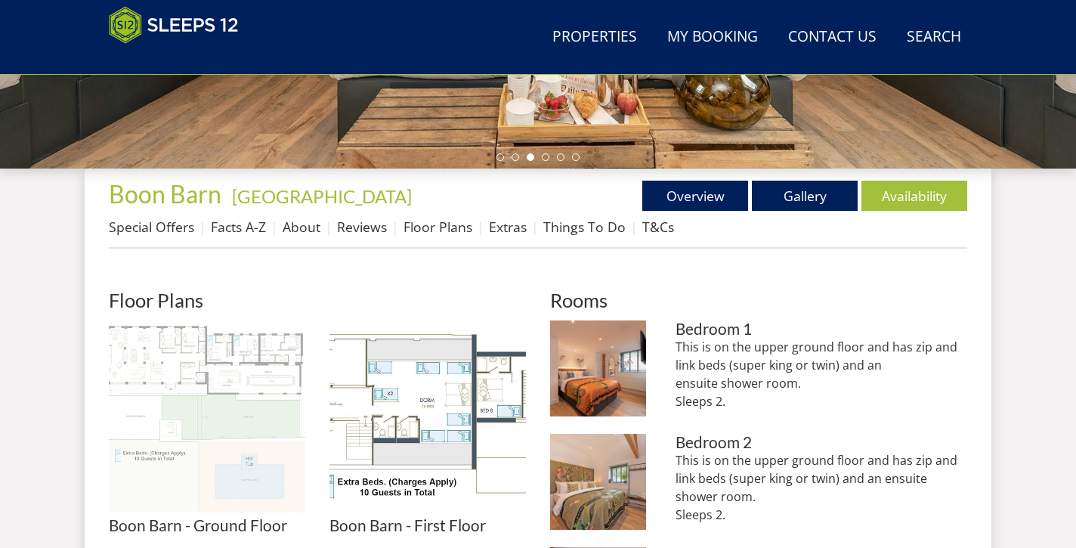
click at [258, 382] on img at bounding box center [207, 418] width 196 height 196
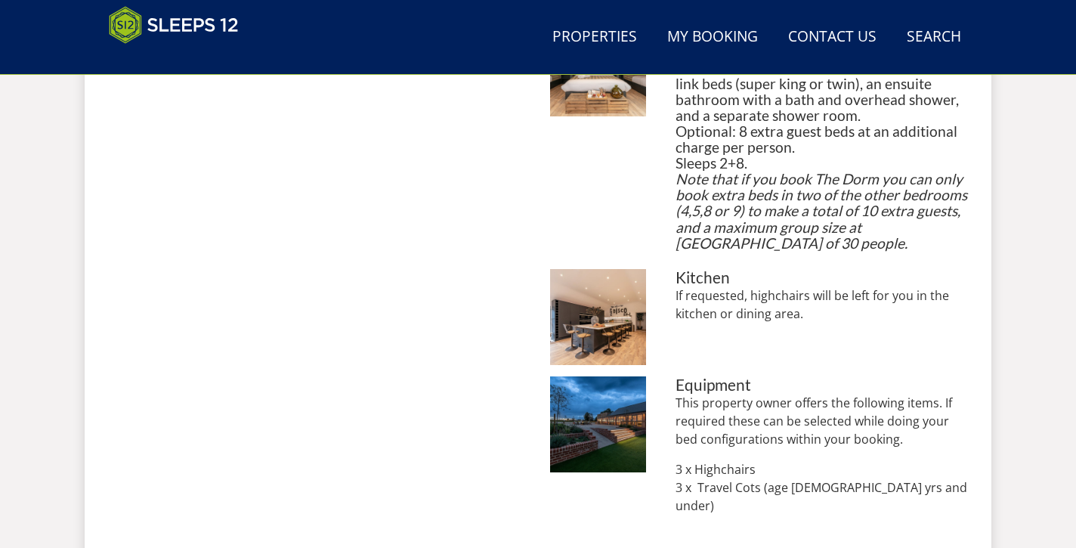
scroll to position [1850, 0]
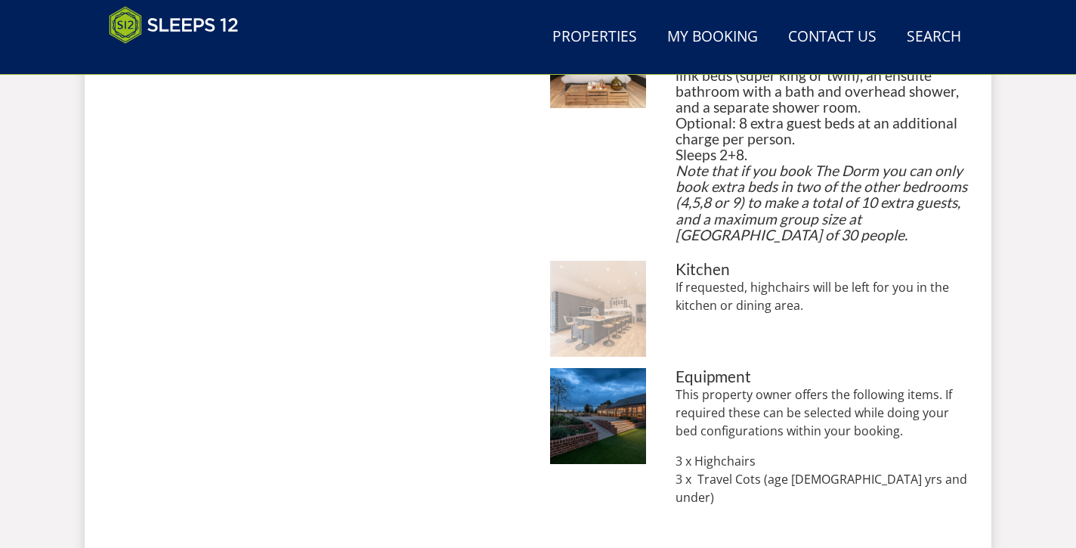
click at [616, 314] on img at bounding box center [598, 309] width 96 height 96
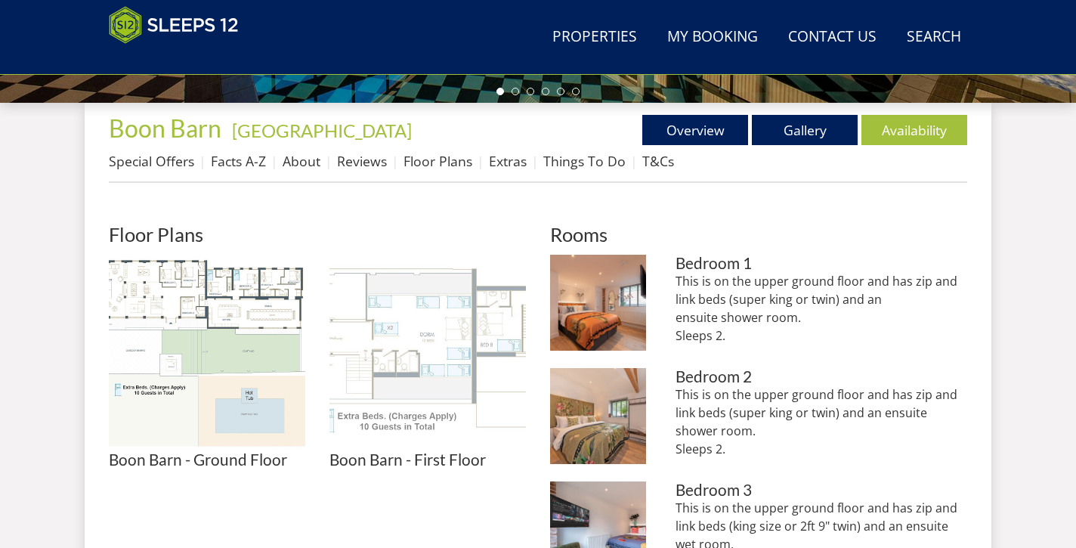
scroll to position [565, 0]
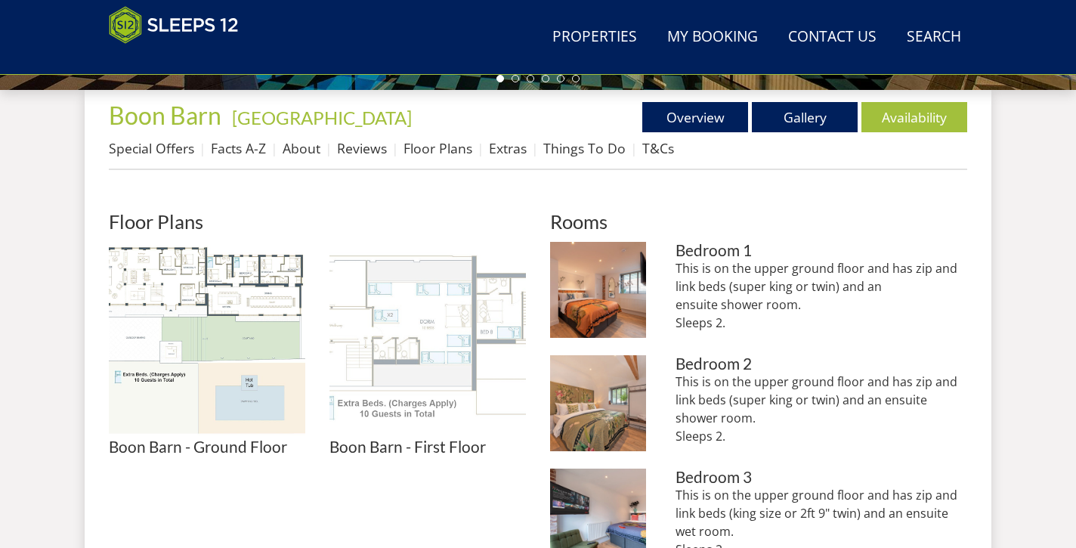
click at [450, 330] on img at bounding box center [427, 340] width 196 height 196
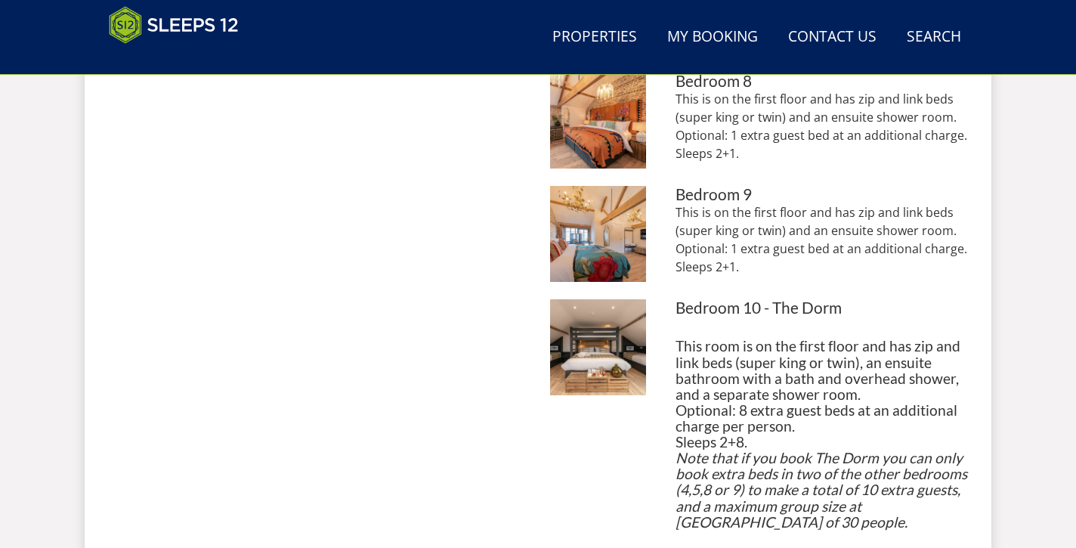
scroll to position [1559, 0]
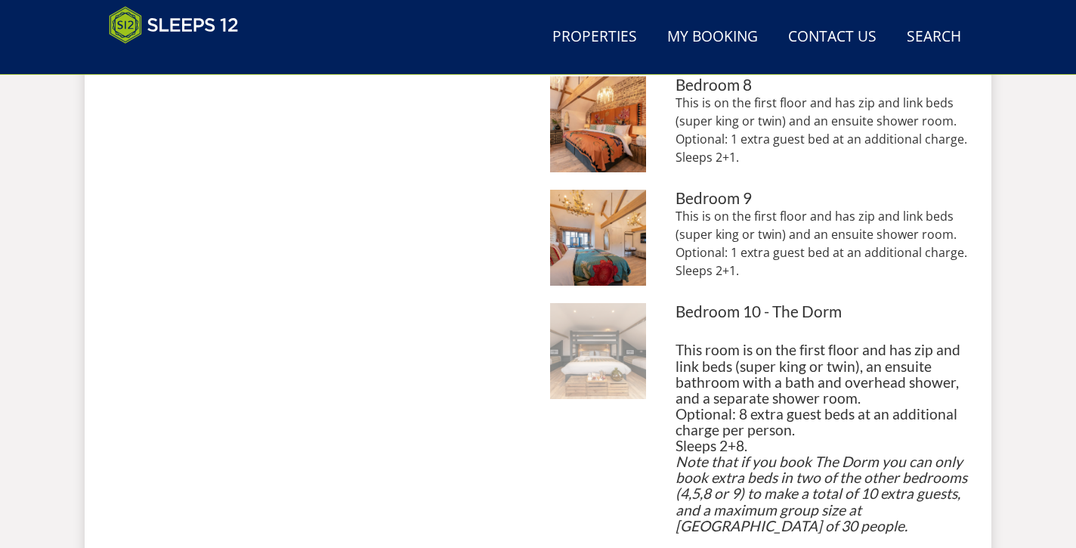
click at [611, 357] on img at bounding box center [598, 351] width 96 height 96
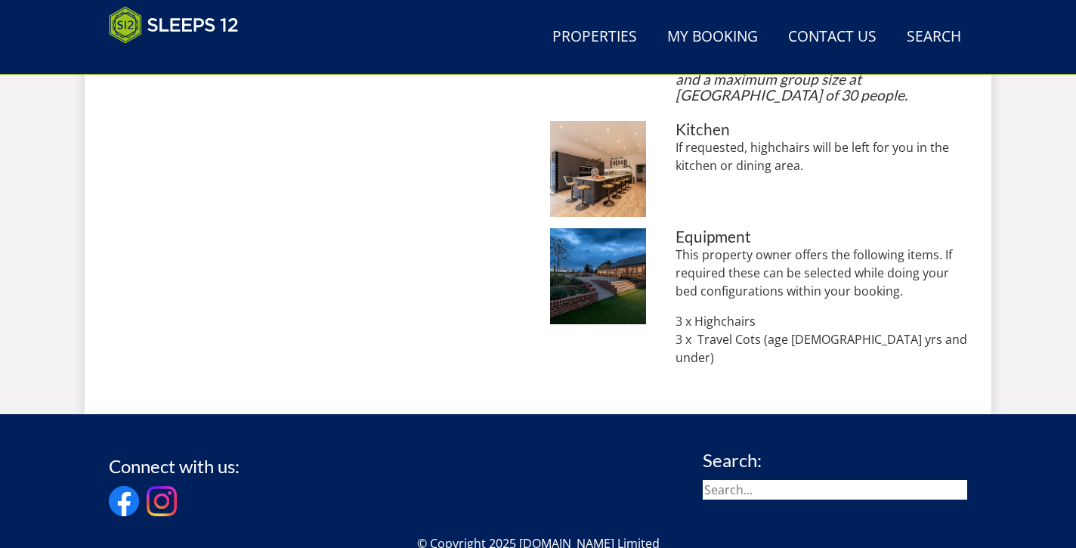
scroll to position [1991, 0]
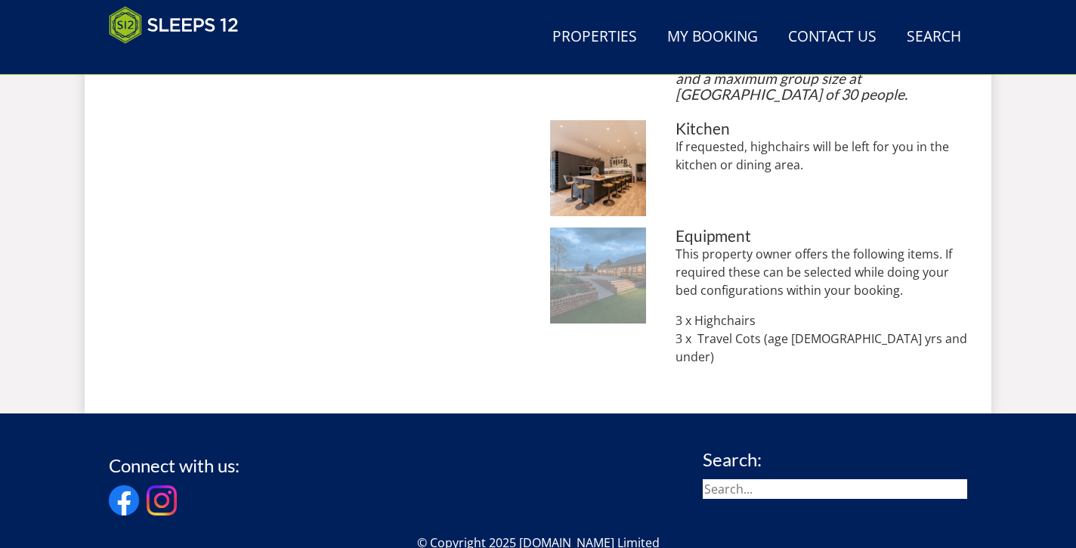
click at [605, 272] on img at bounding box center [598, 275] width 96 height 96
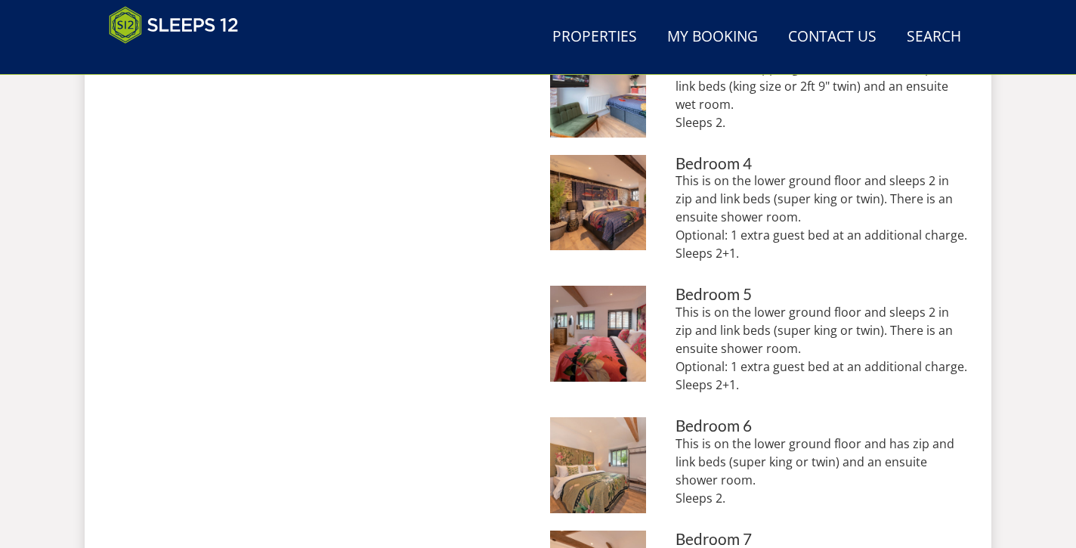
scroll to position [991, 0]
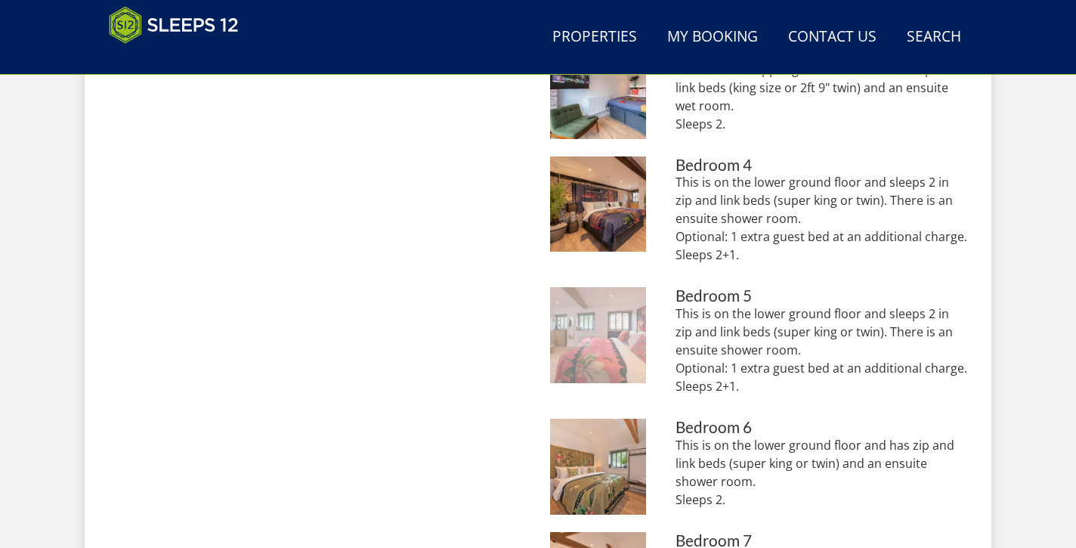
click at [581, 331] on img at bounding box center [598, 335] width 96 height 96
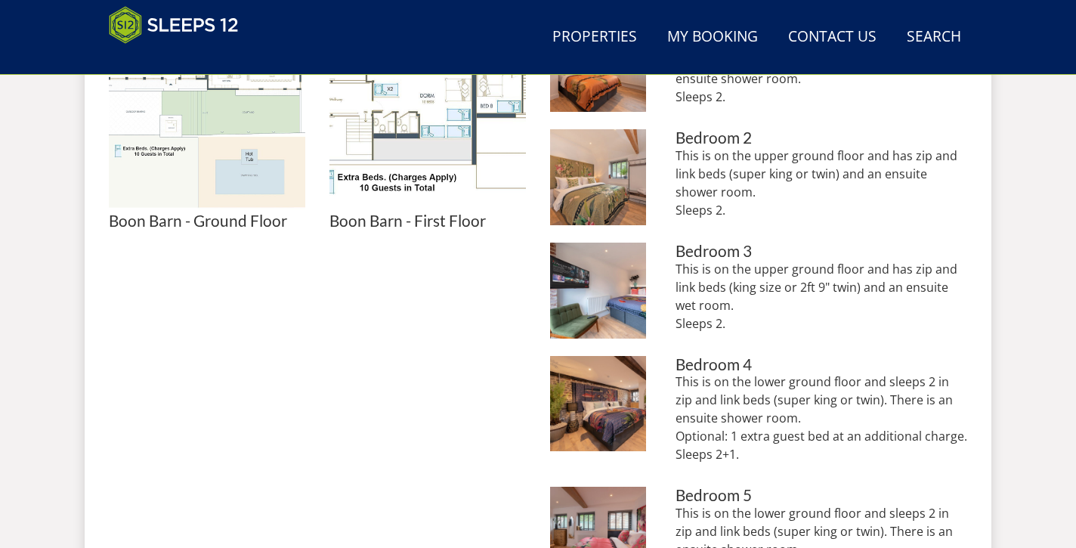
scroll to position [745, 0]
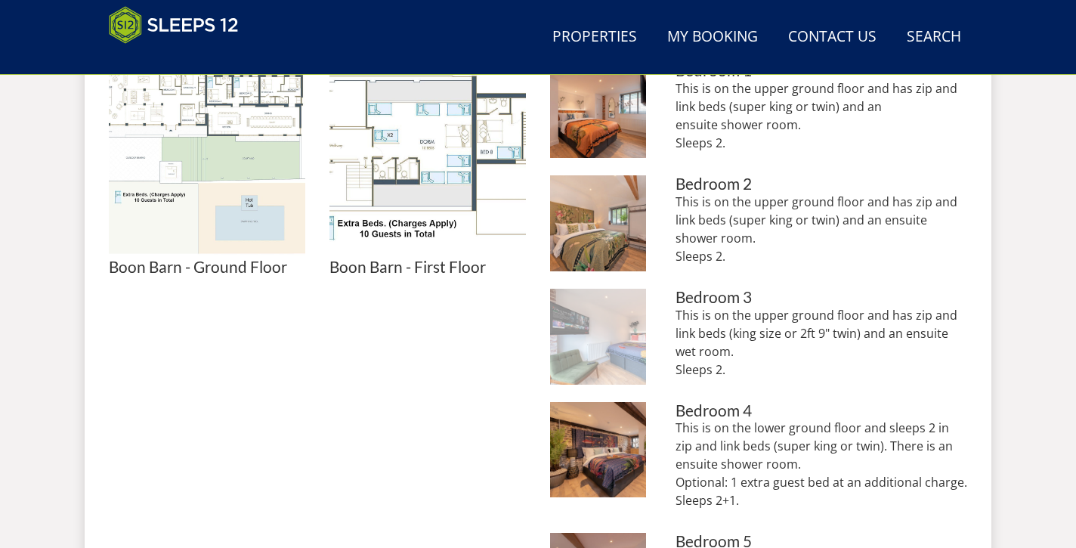
click at [612, 342] on img at bounding box center [598, 337] width 96 height 96
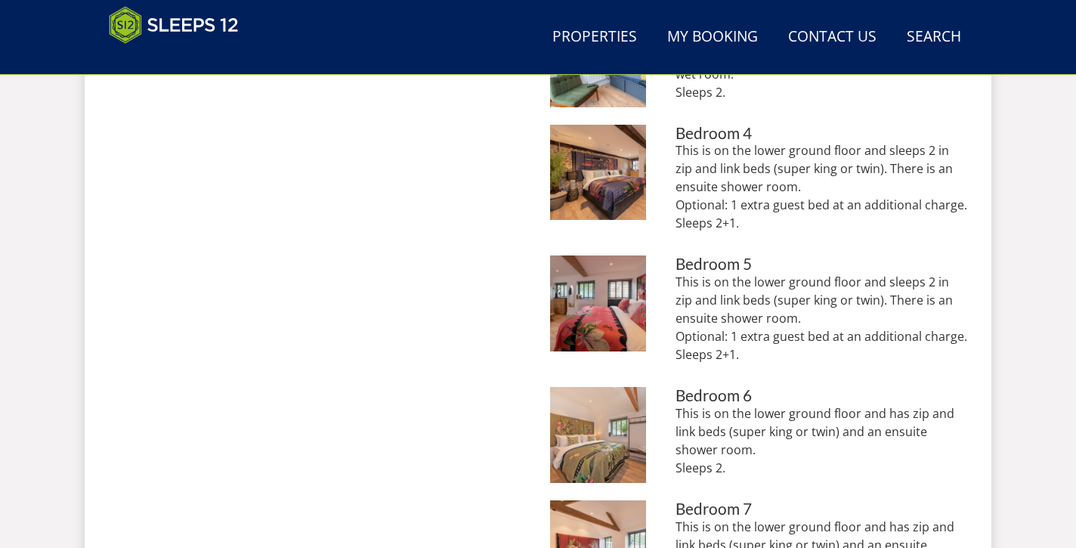
scroll to position [1068, 0]
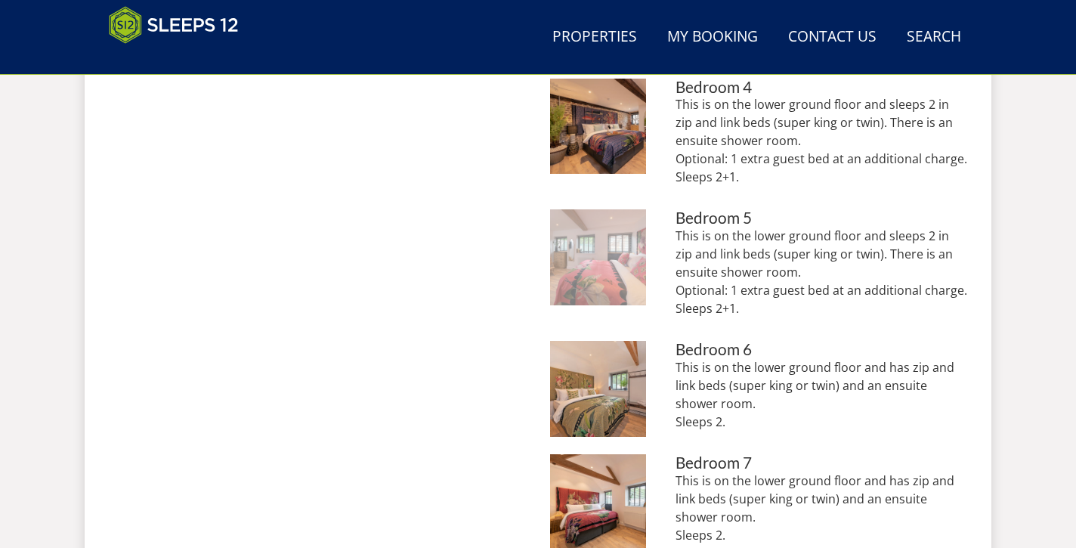
click at [606, 268] on img at bounding box center [598, 257] width 96 height 96
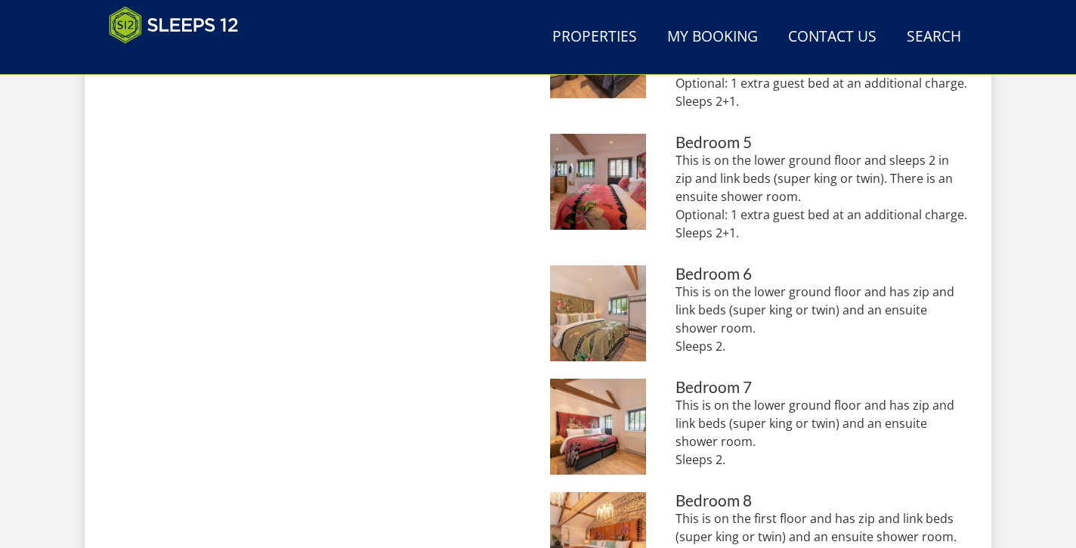
scroll to position [1136, 0]
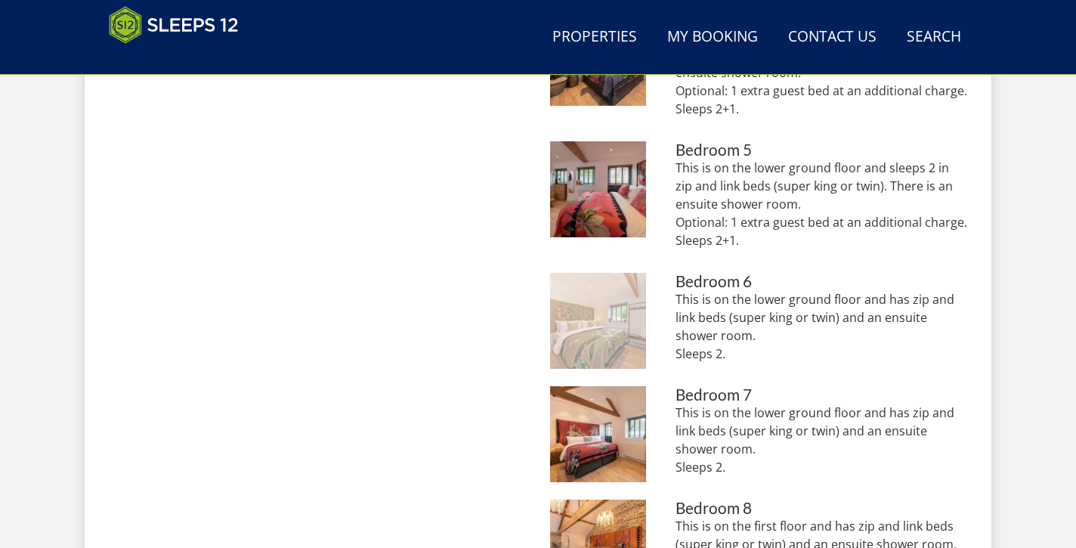
click at [585, 328] on img at bounding box center [598, 321] width 96 height 96
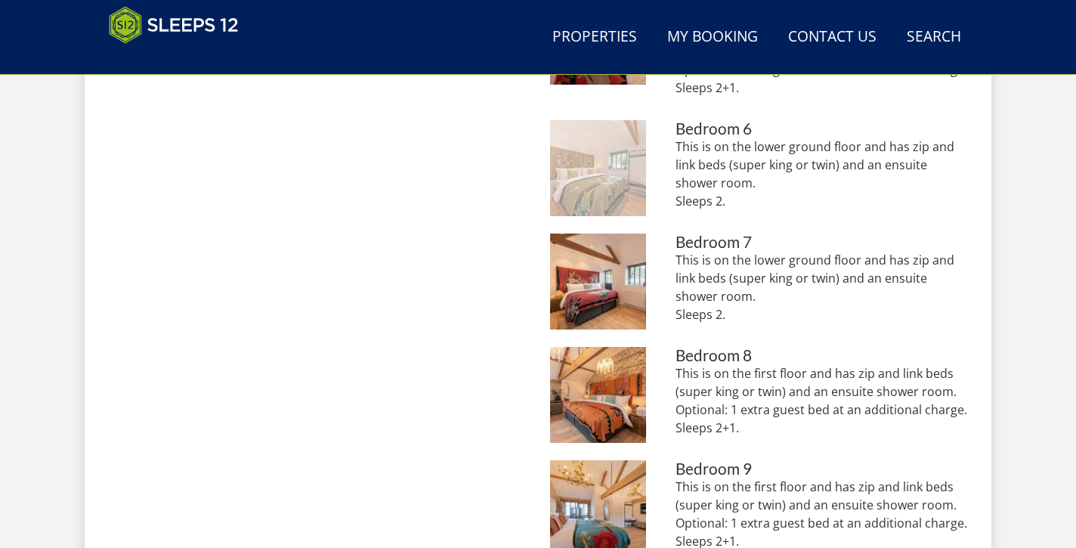
scroll to position [1292, 0]
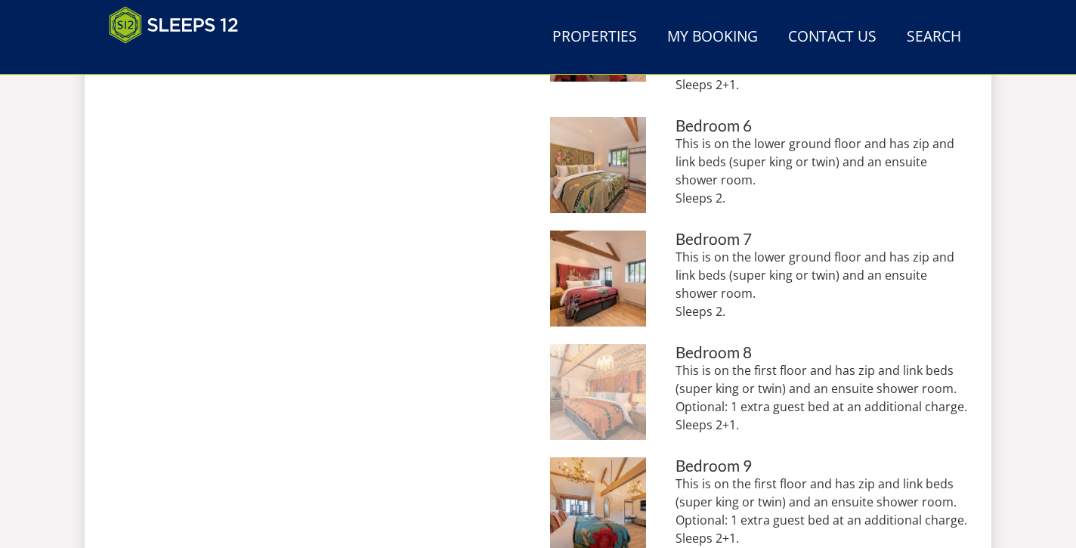
click at [623, 373] on img at bounding box center [598, 392] width 96 height 96
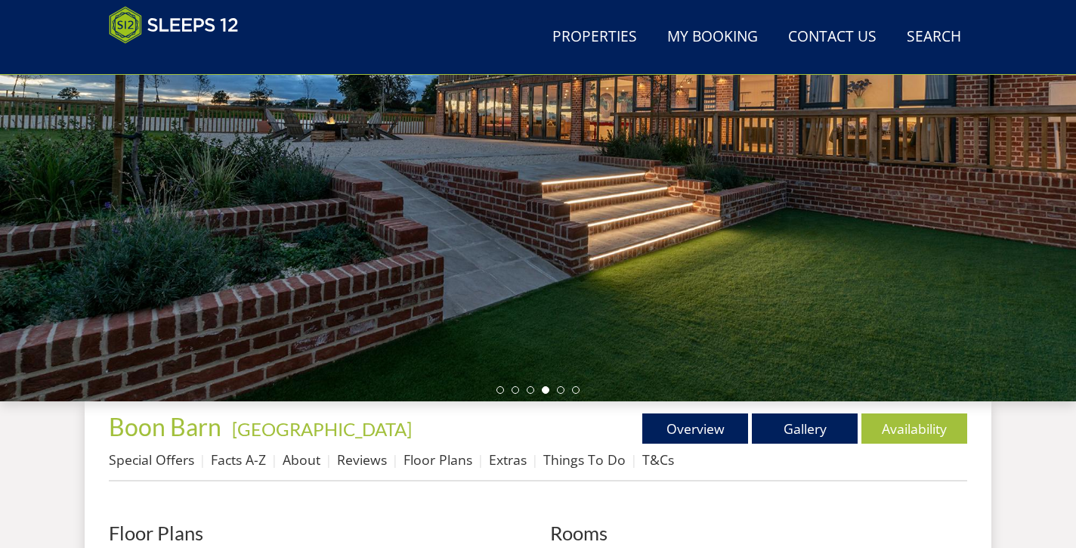
scroll to position [577, 0]
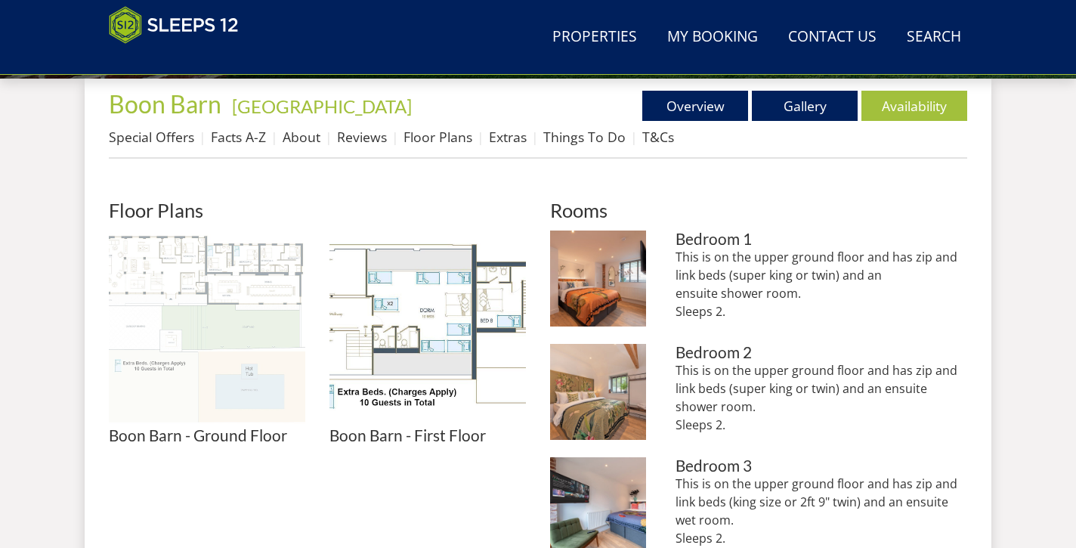
click at [258, 279] on img at bounding box center [207, 328] width 196 height 196
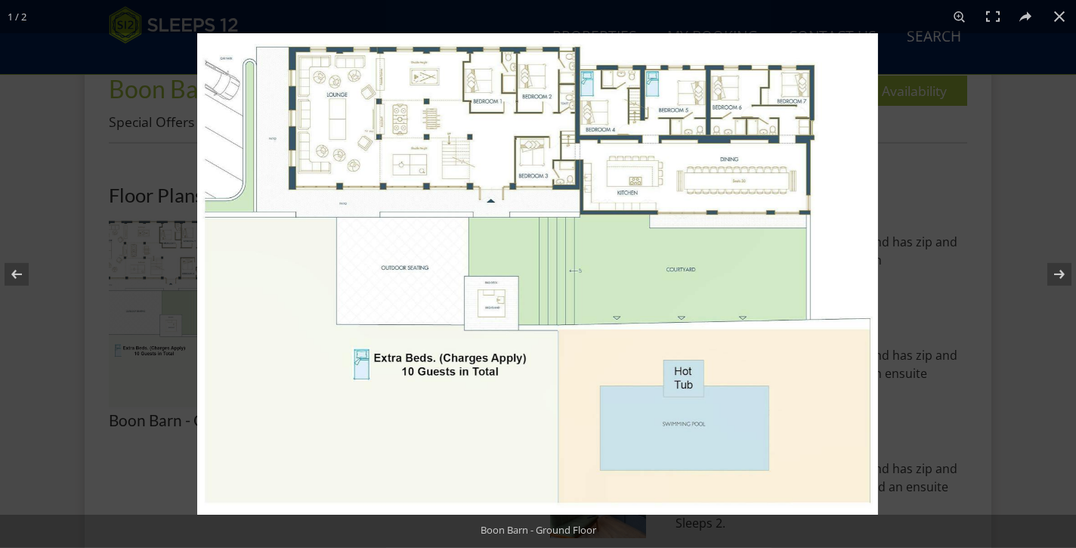
scroll to position [592, 0]
click at [478, 322] on img at bounding box center [537, 273] width 681 height 481
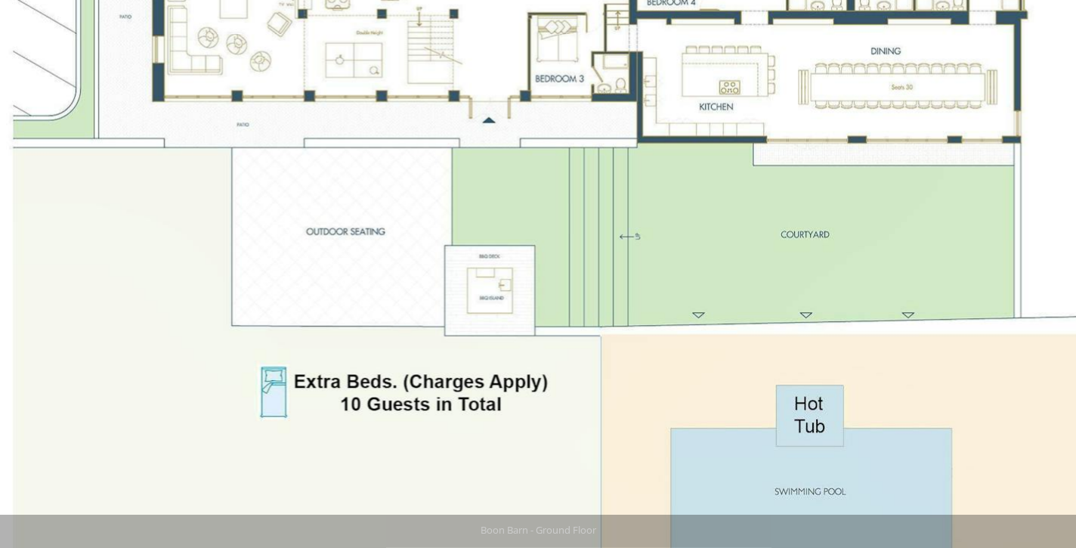
click at [478, 322] on img at bounding box center [566, 241] width 1133 height 801
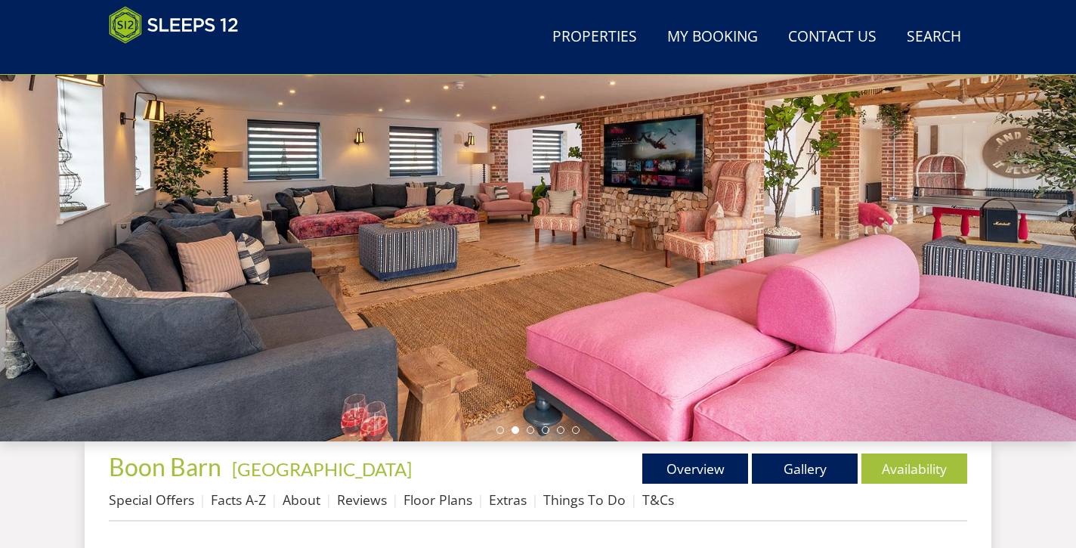
scroll to position [209, 0]
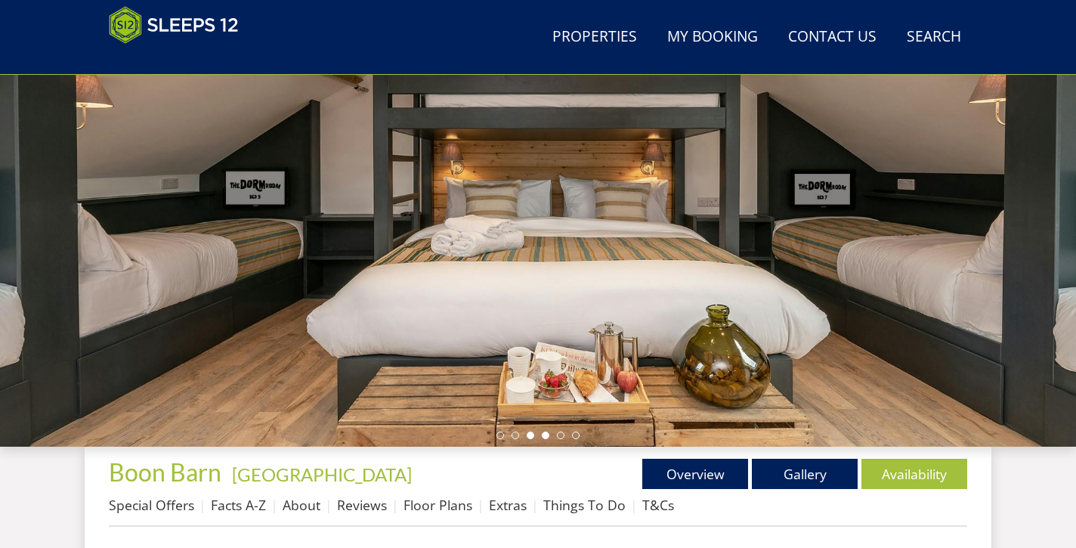
click at [547, 437] on li at bounding box center [546, 435] width 8 height 8
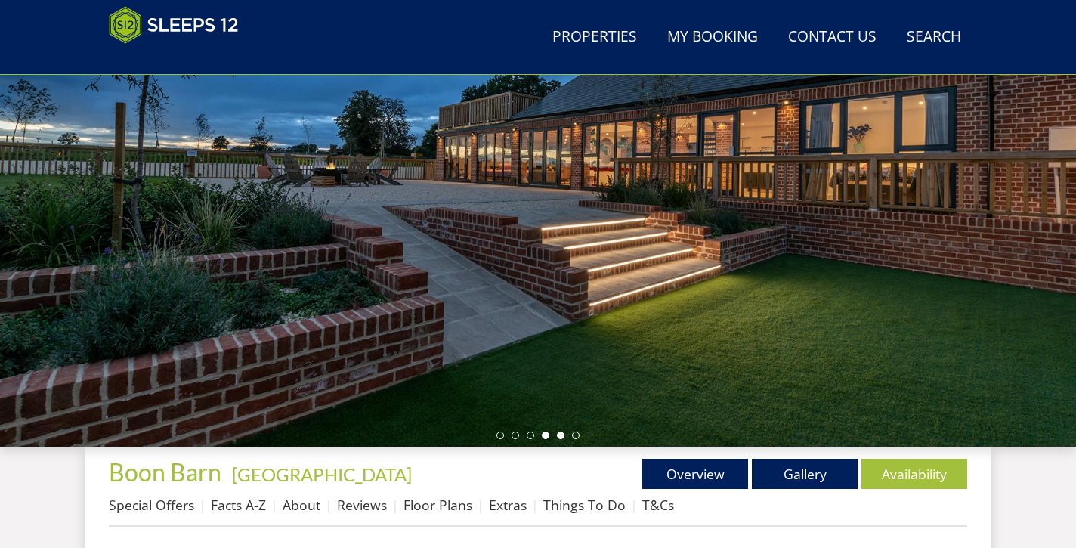
click at [561, 435] on li at bounding box center [561, 435] width 8 height 8
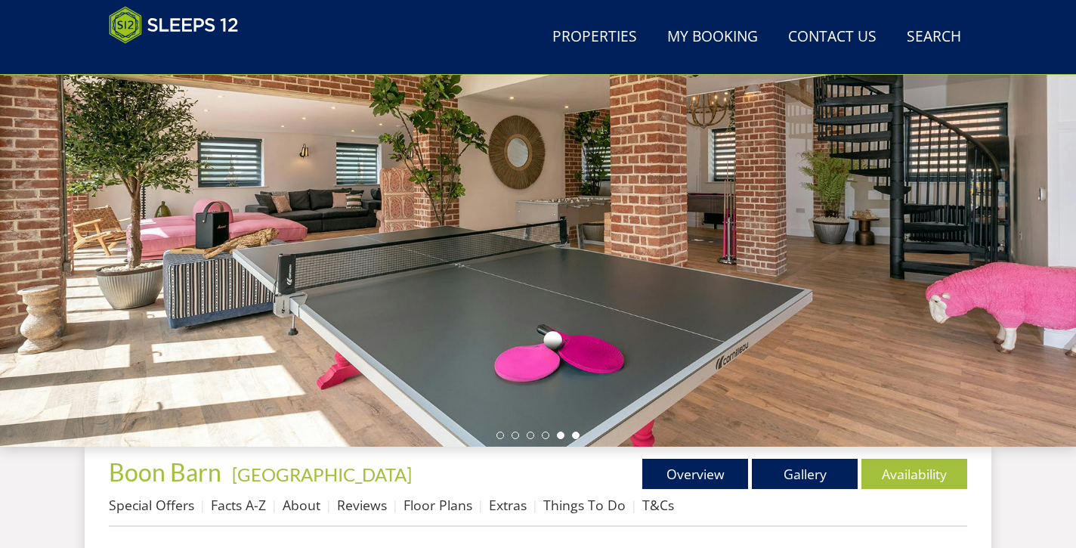
click at [576, 434] on li at bounding box center [576, 435] width 8 height 8
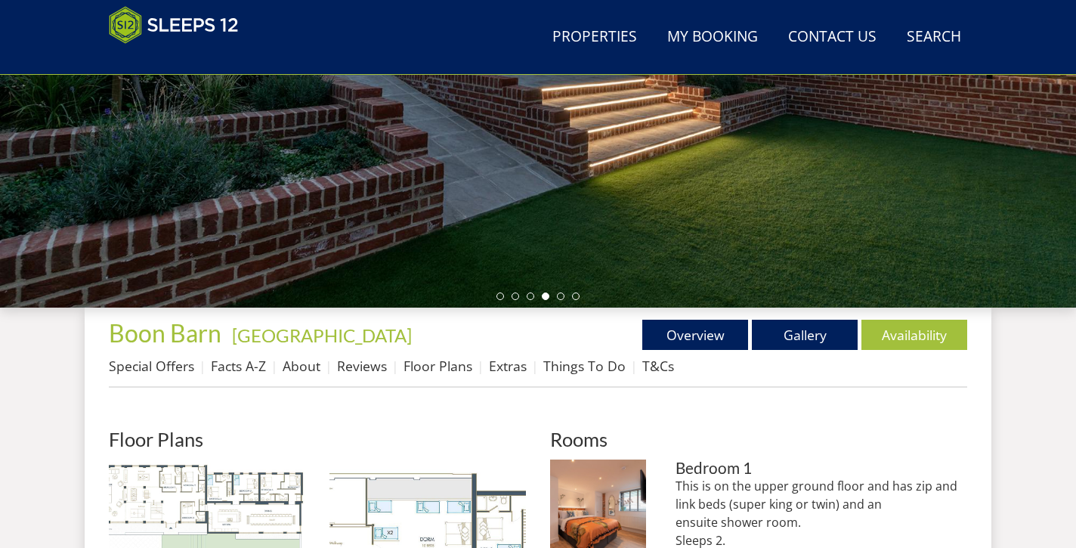
scroll to position [350, 0]
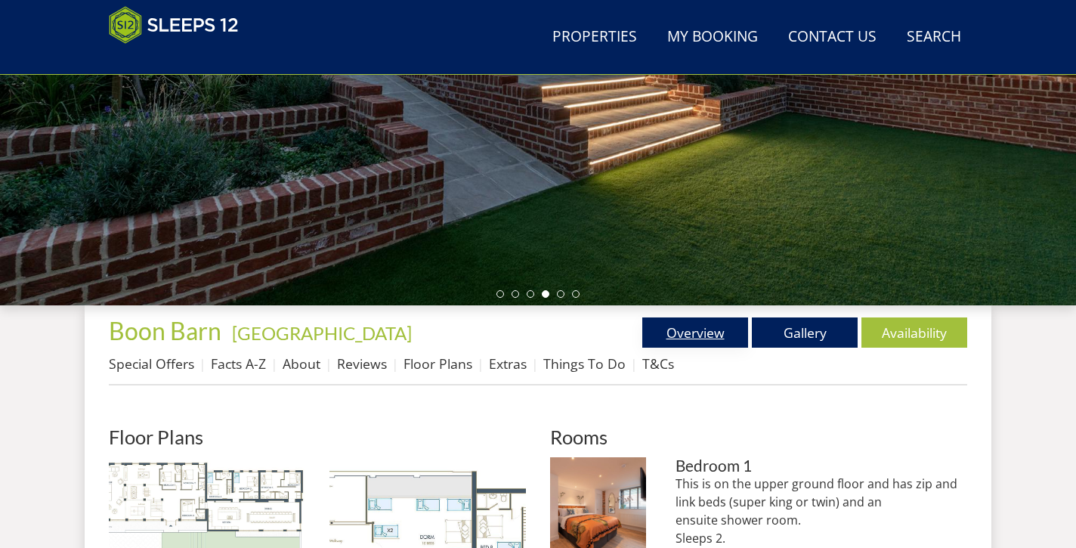
click at [709, 336] on link "Overview" at bounding box center [695, 332] width 106 height 30
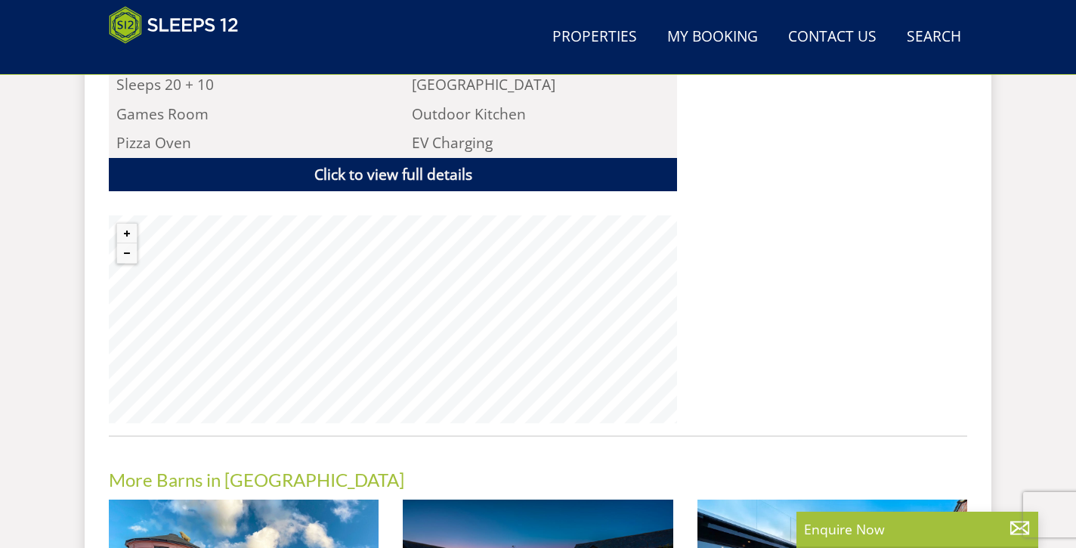
scroll to position [1104, 0]
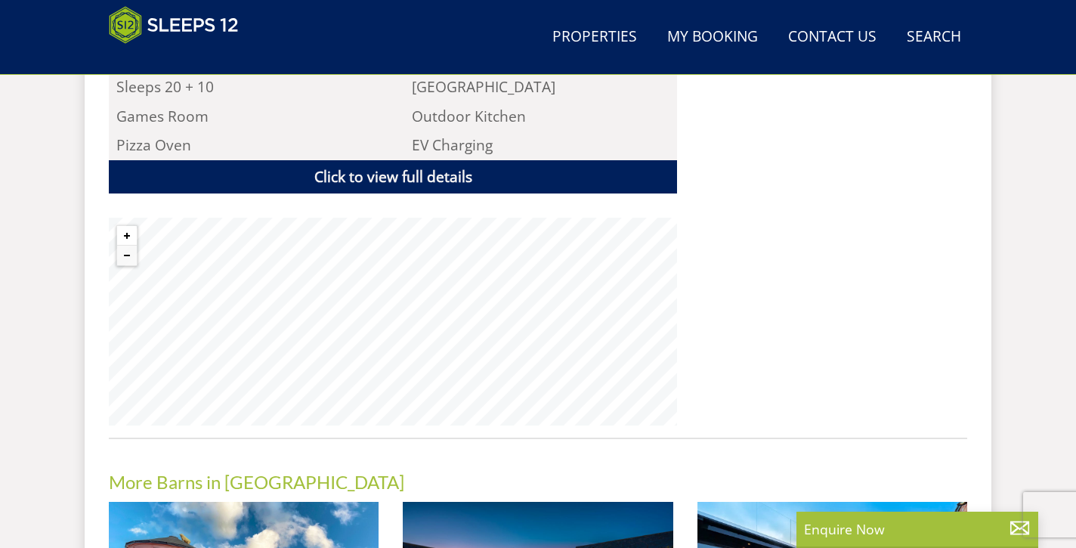
click at [125, 226] on button "Zoom in" at bounding box center [127, 236] width 20 height 20
click at [126, 226] on button "Zoom in" at bounding box center [127, 236] width 20 height 20
